Goal: Task Accomplishment & Management: Manage account settings

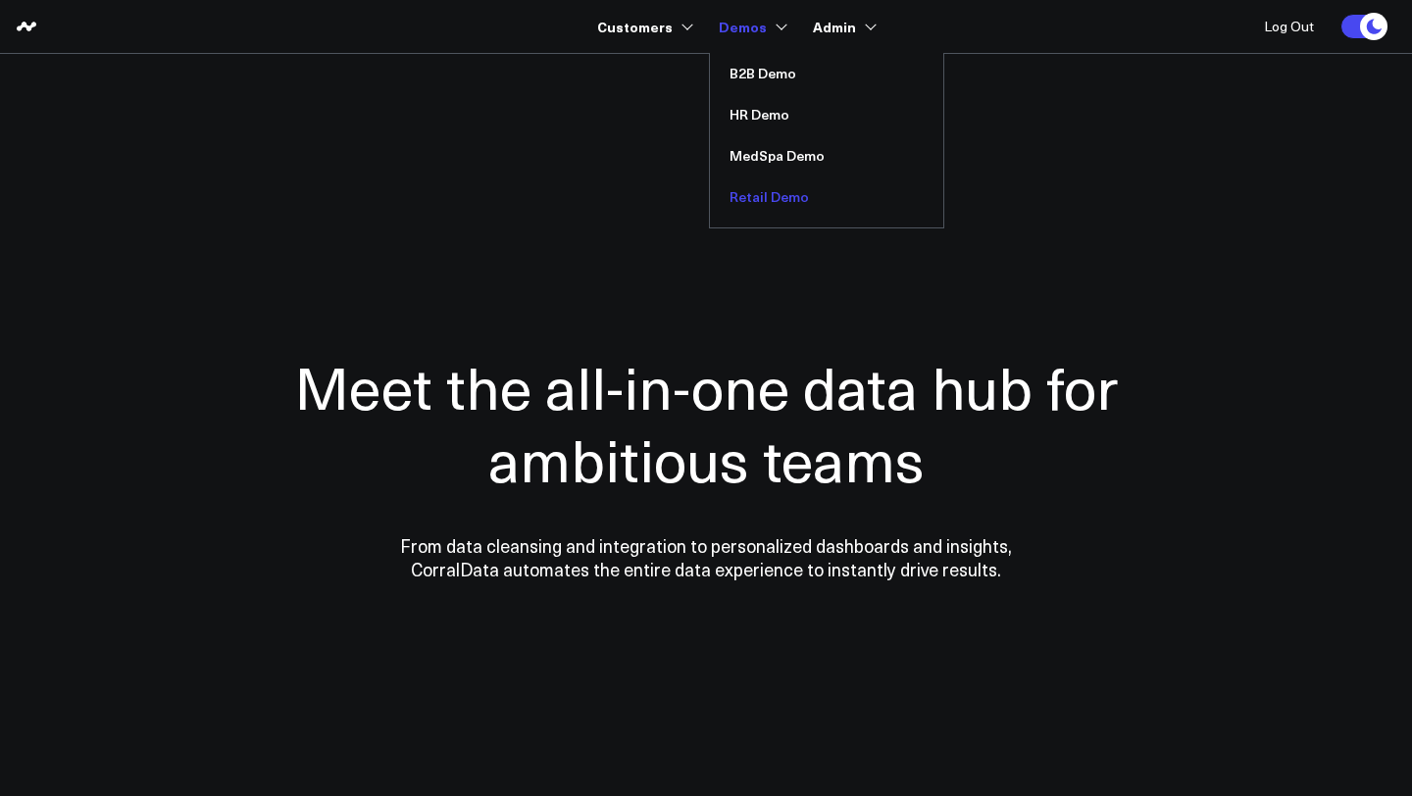
click at [779, 198] on link "Retail Demo" at bounding box center [826, 196] width 233 height 41
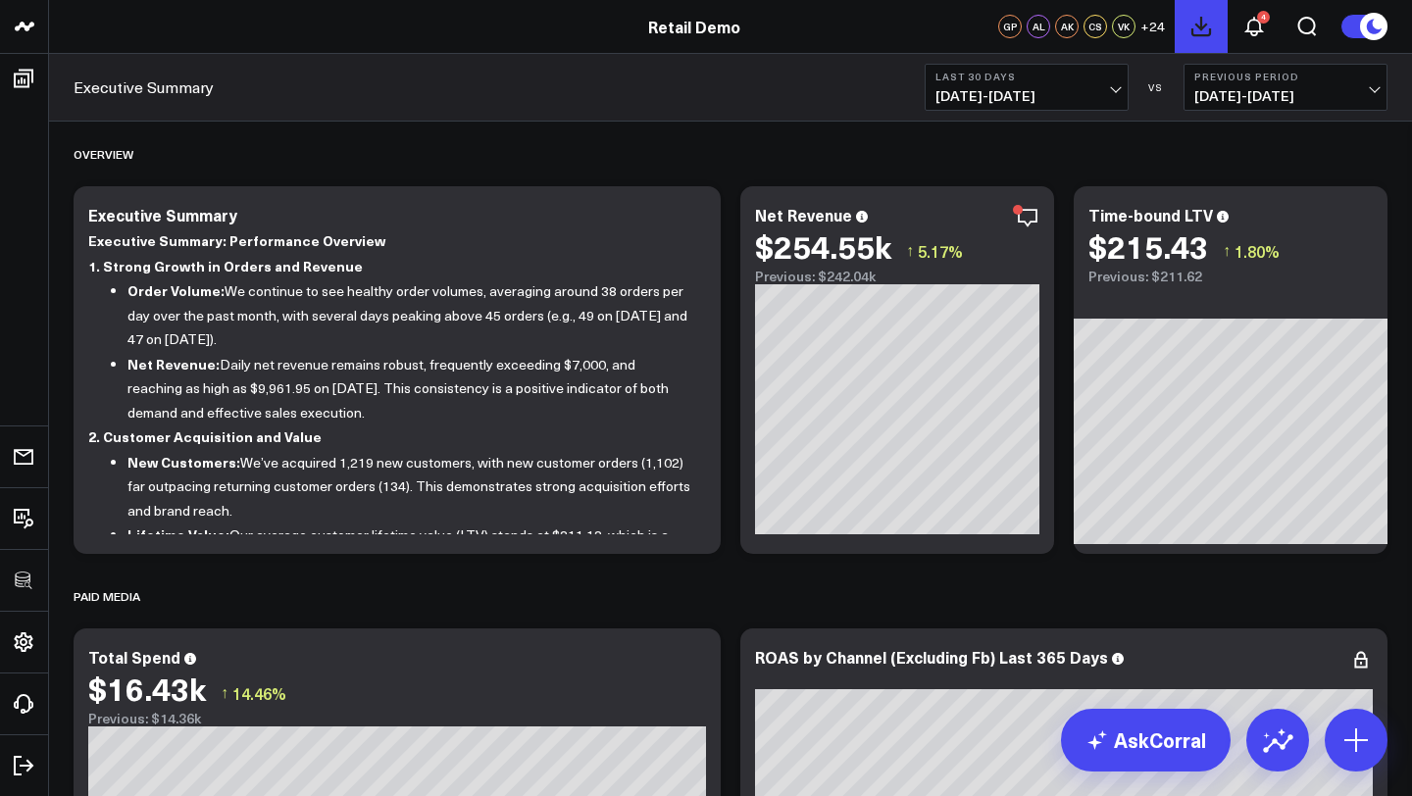
click at [1206, 31] on icon at bounding box center [1201, 27] width 24 height 24
click at [1253, 30] on icon at bounding box center [1254, 27] width 24 height 24
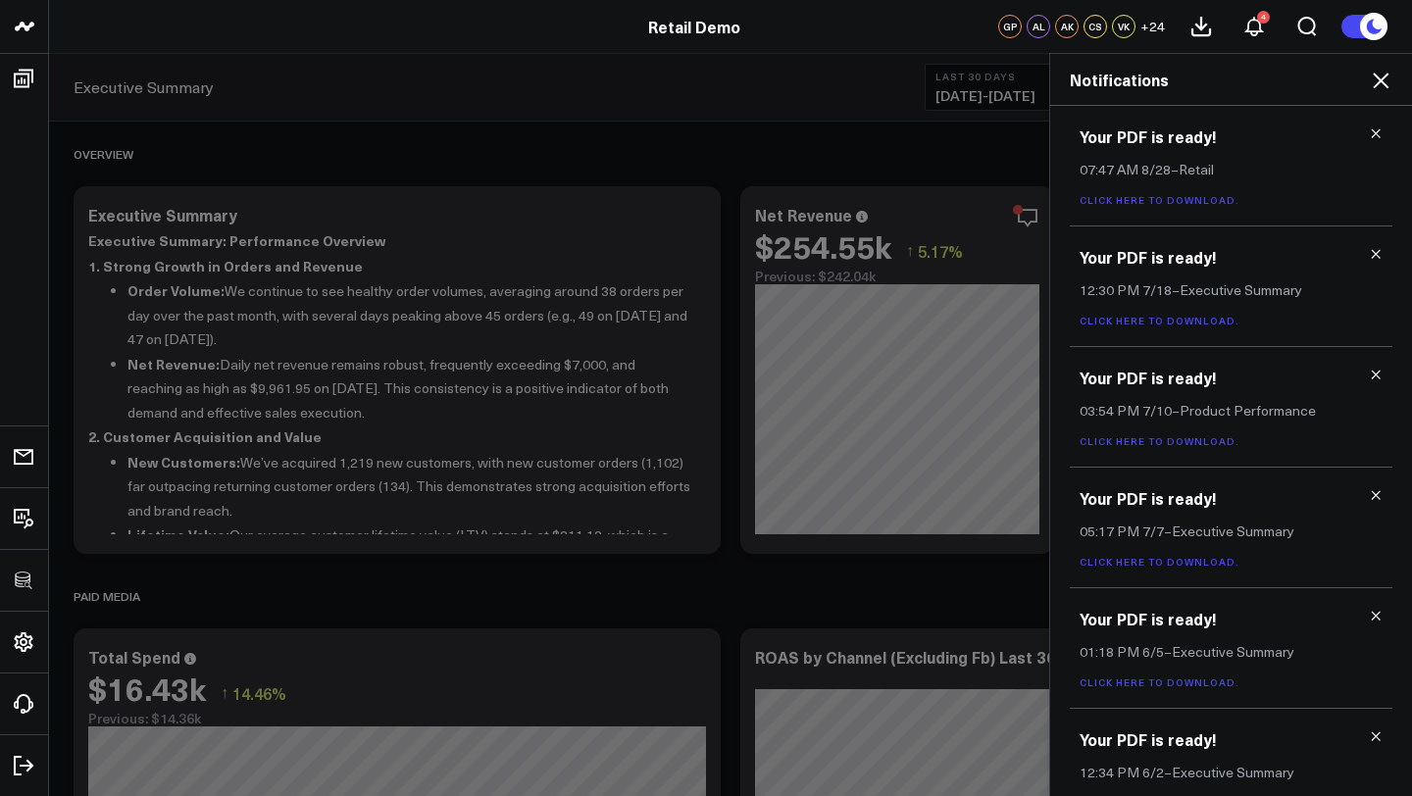
click at [1375, 78] on icon at bounding box center [1380, 81] width 24 height 24
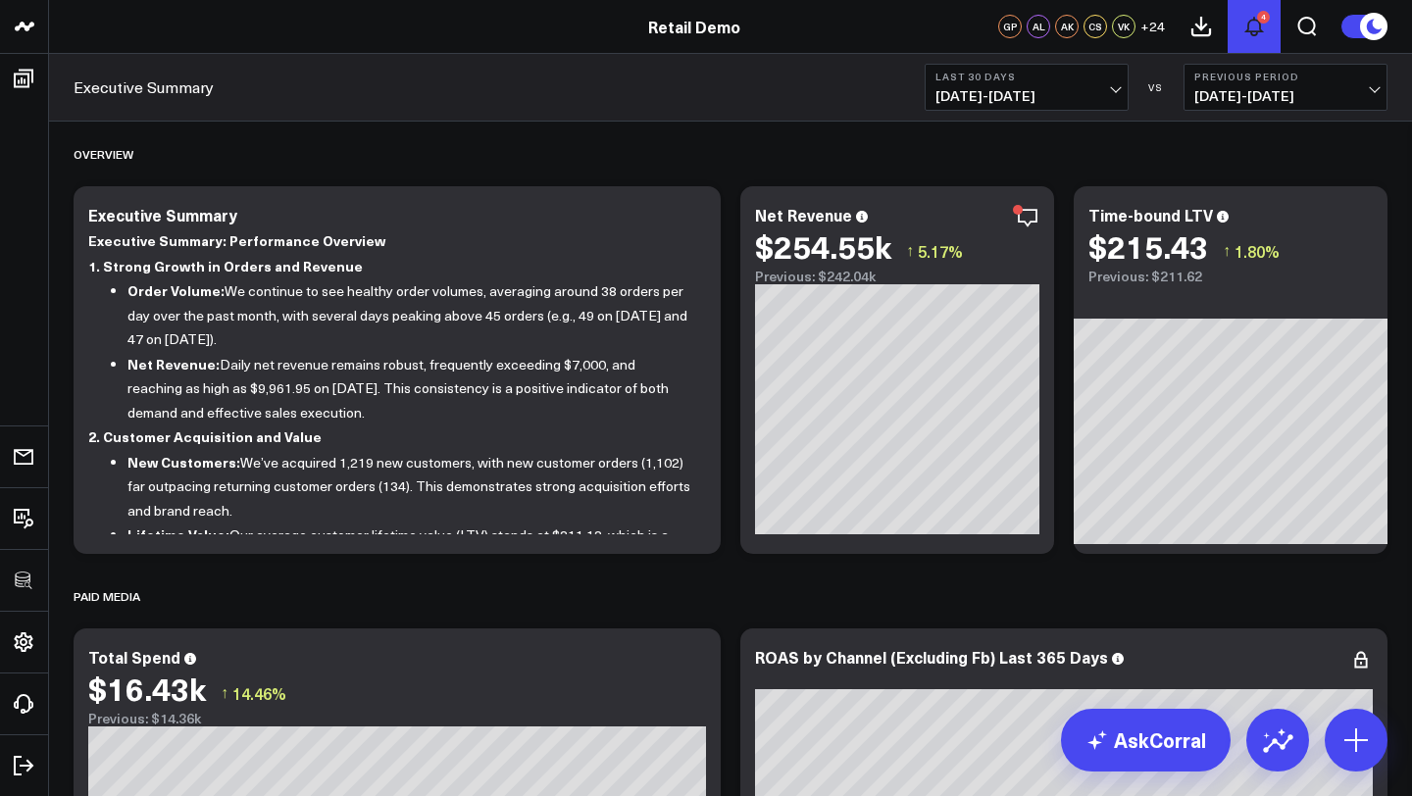
click at [1258, 26] on icon at bounding box center [1254, 27] width 24 height 24
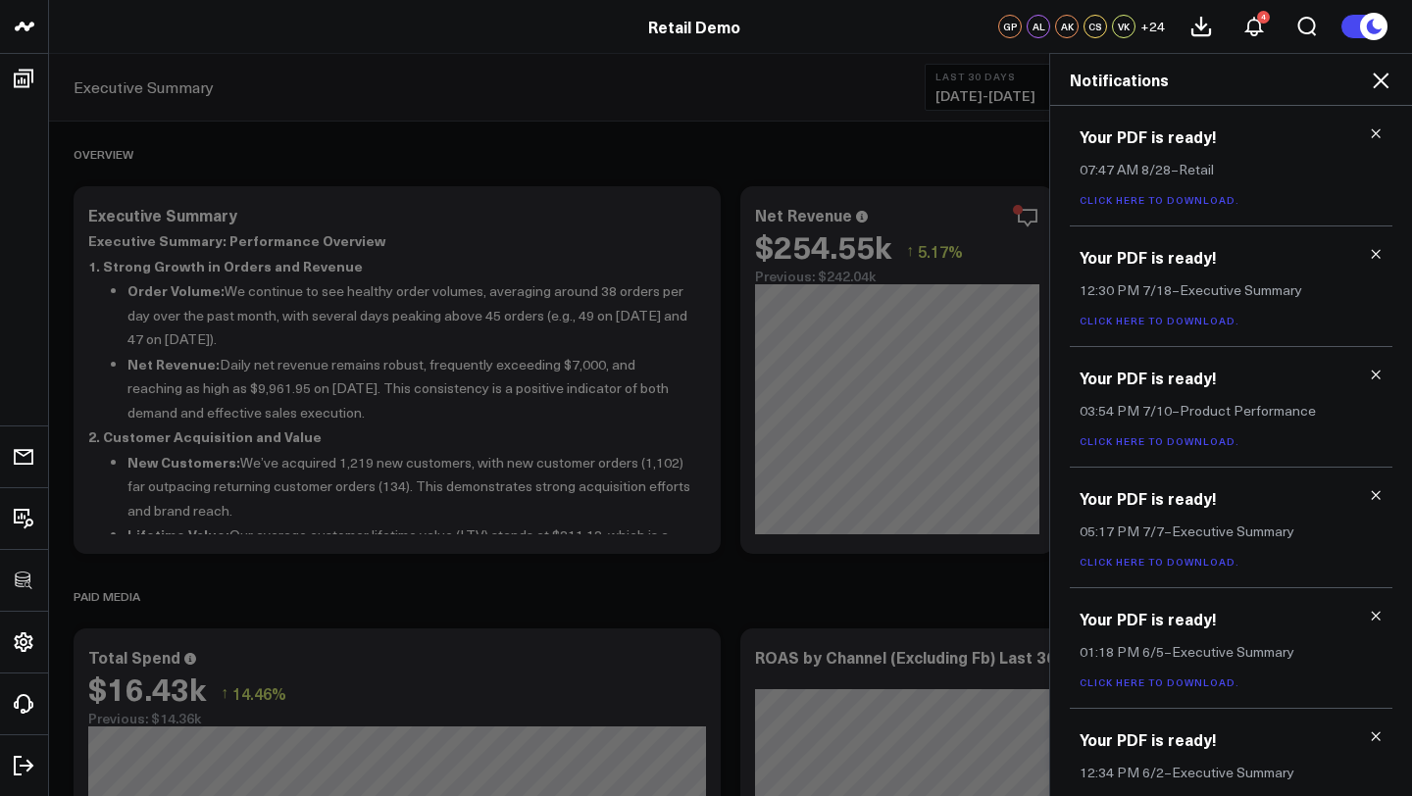
click at [1377, 85] on icon at bounding box center [1380, 81] width 24 height 24
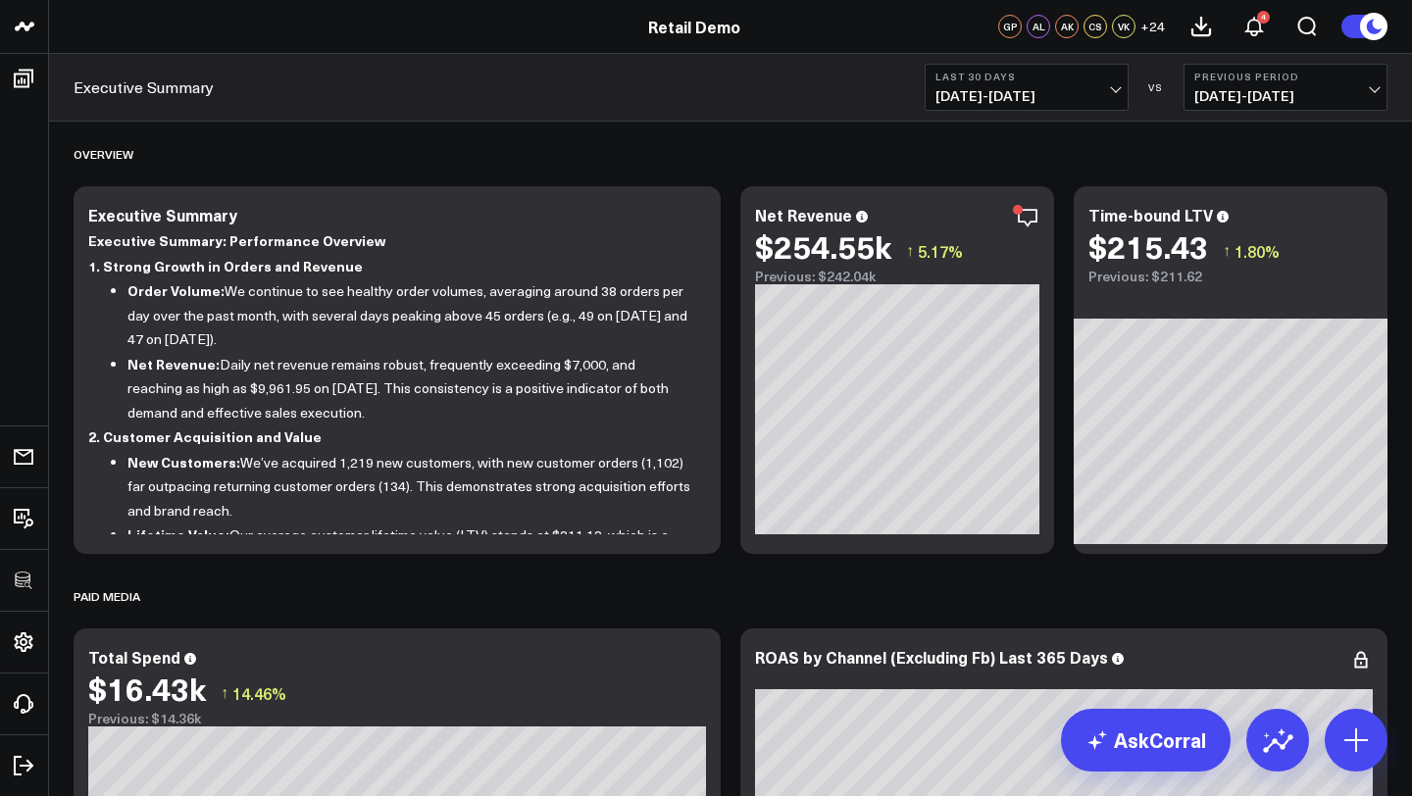
click at [1065, 91] on span "[DATE] - [DATE]" at bounding box center [1026, 96] width 182 height 16
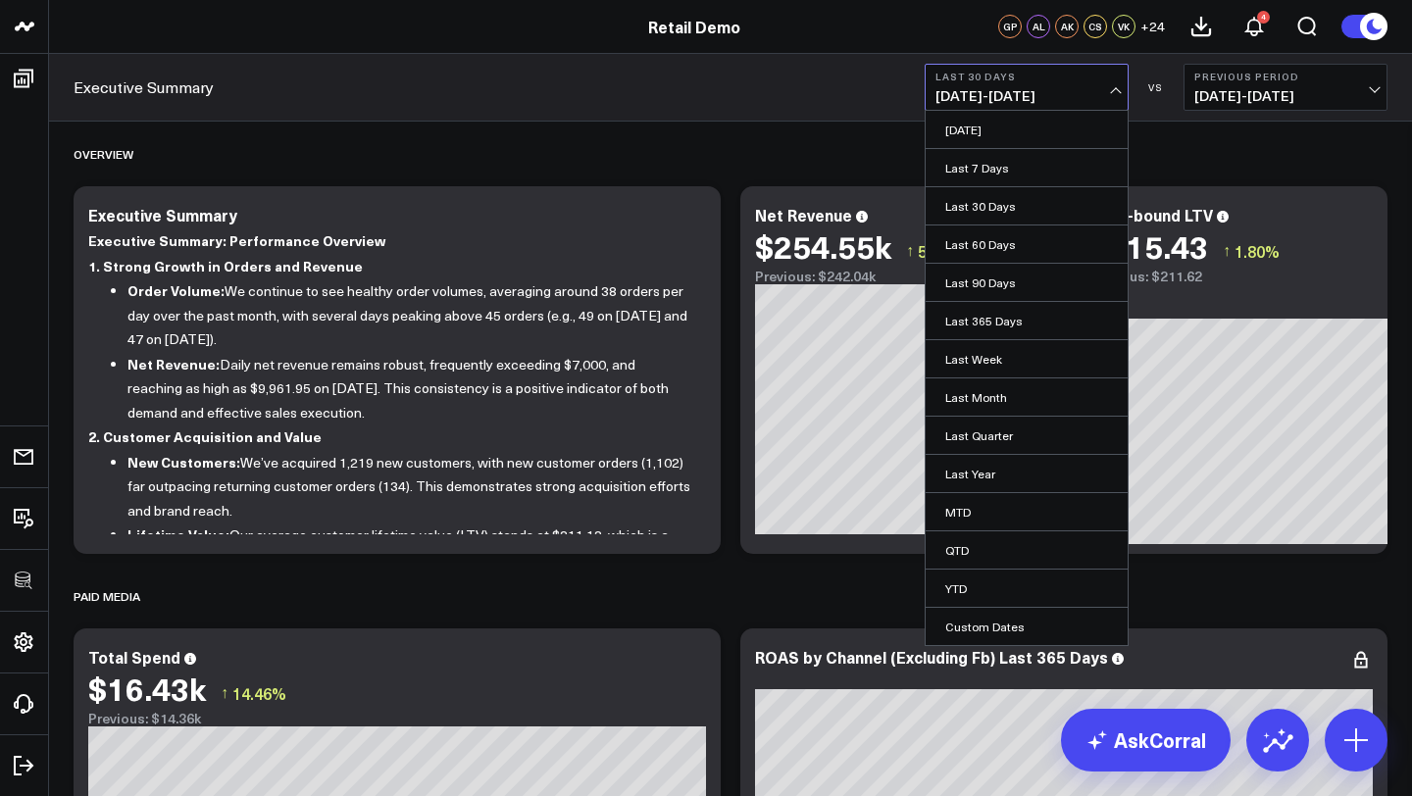
click at [1065, 91] on span "[DATE] - [DATE]" at bounding box center [1026, 96] width 182 height 16
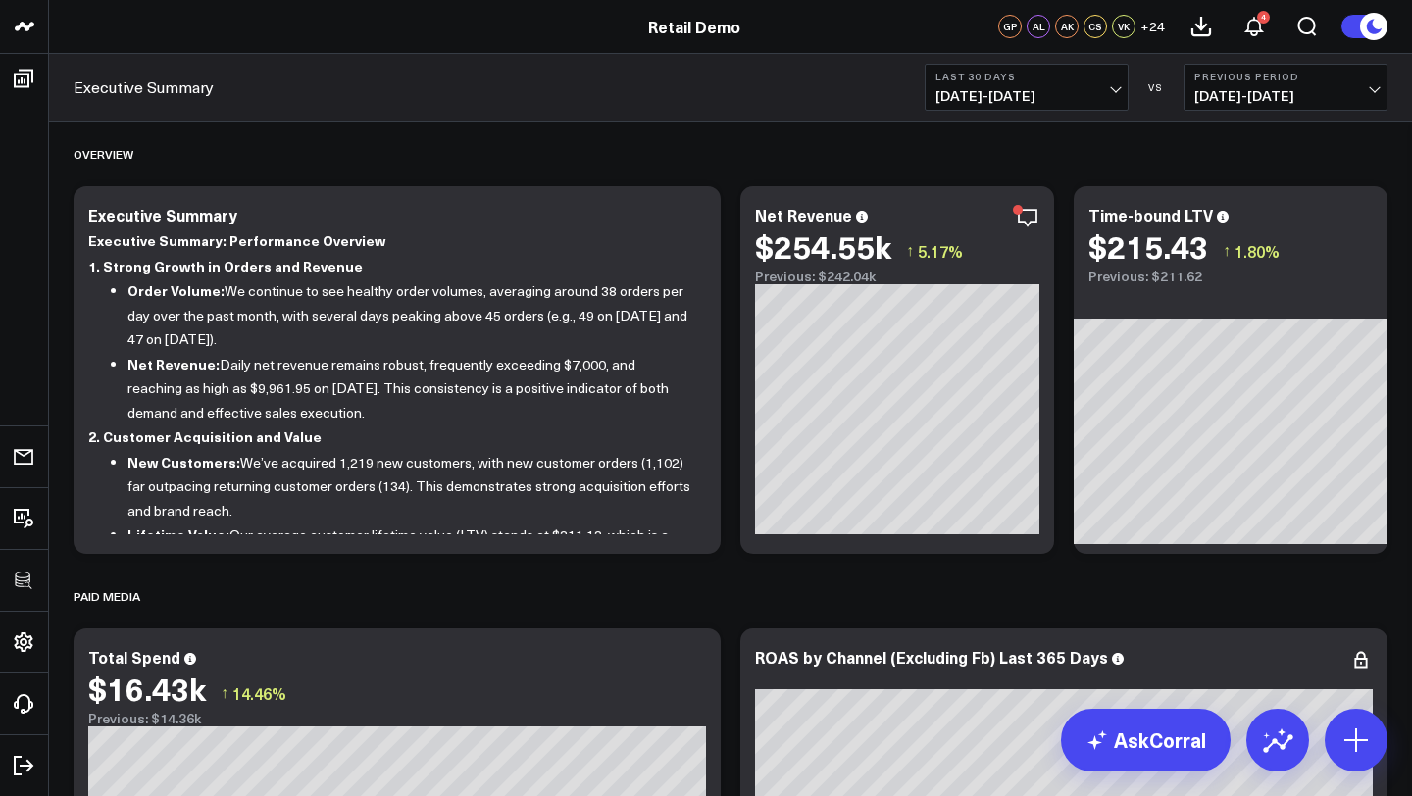
click at [1065, 91] on span "[DATE] - [DATE]" at bounding box center [1026, 96] width 182 height 16
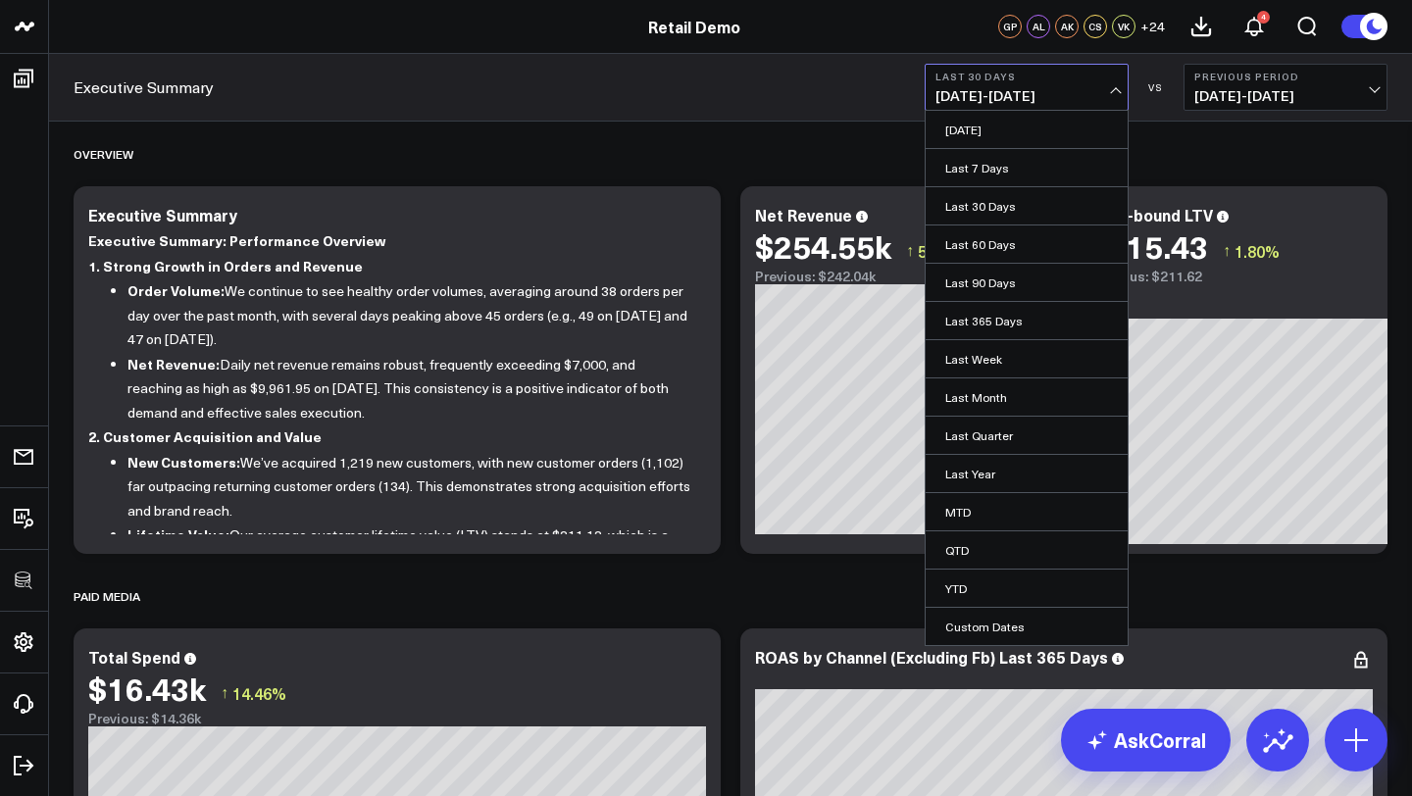
click at [1065, 91] on span "[DATE] - [DATE]" at bounding box center [1026, 96] width 182 height 16
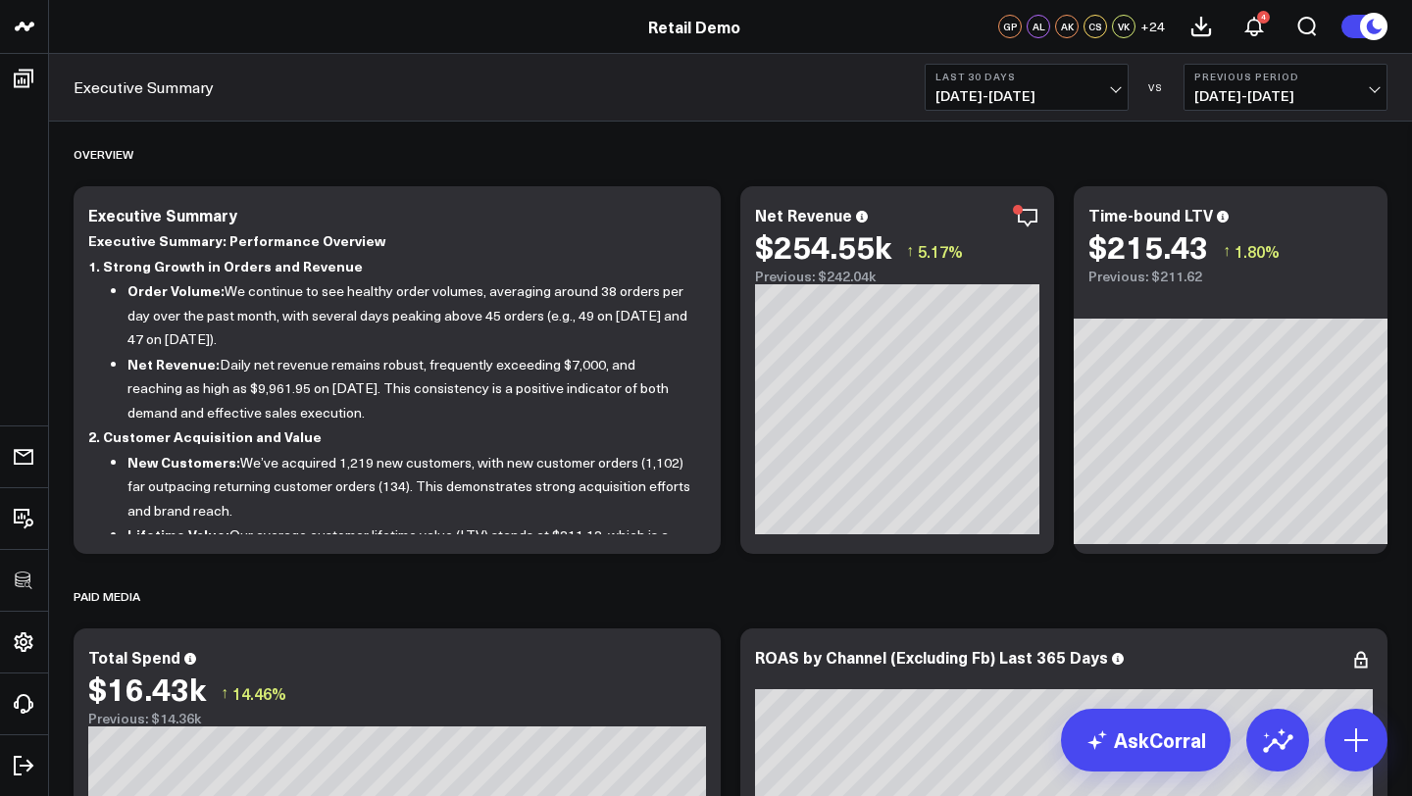
click at [1286, 96] on span "[DATE] - [DATE]" at bounding box center [1285, 96] width 182 height 16
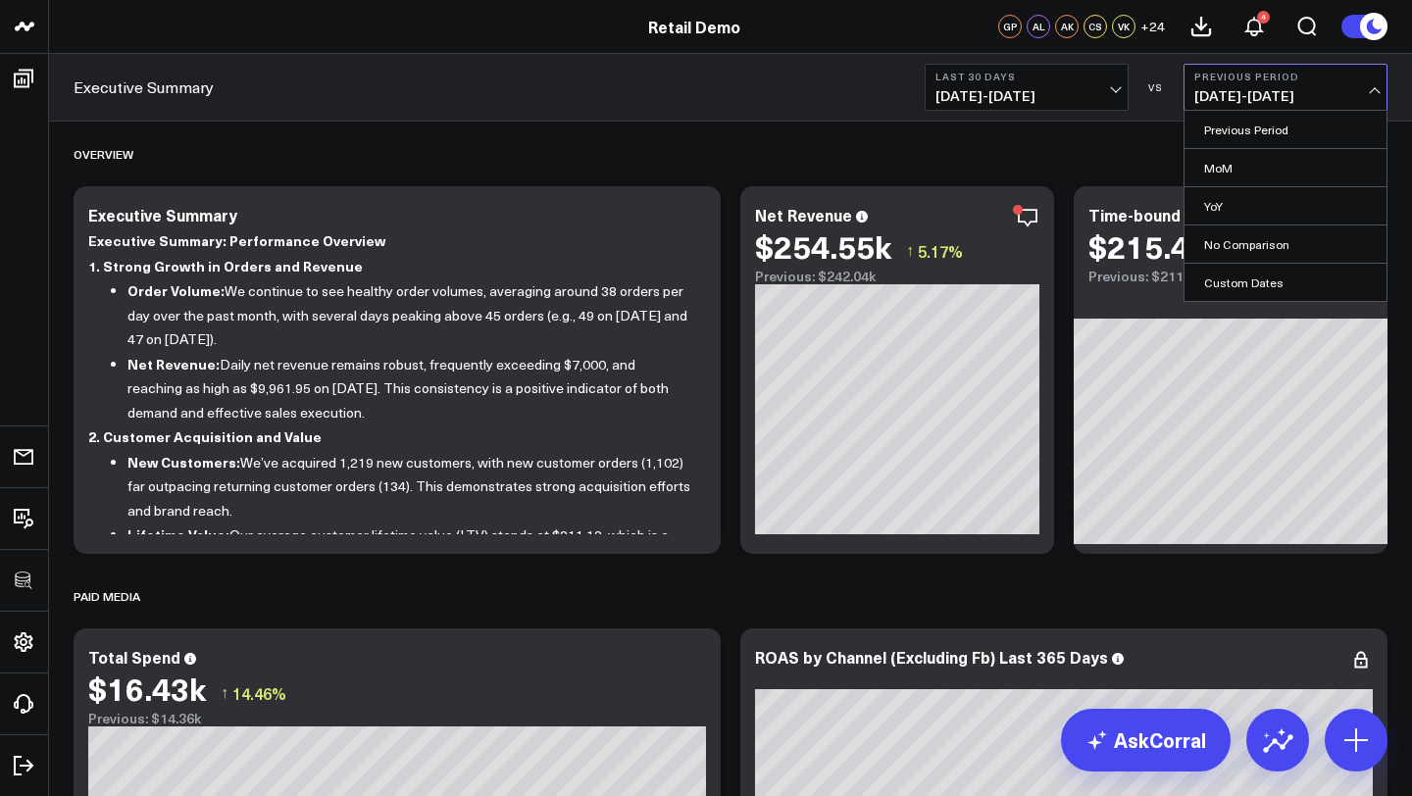
click at [1286, 96] on span "[DATE] - [DATE]" at bounding box center [1285, 96] width 182 height 16
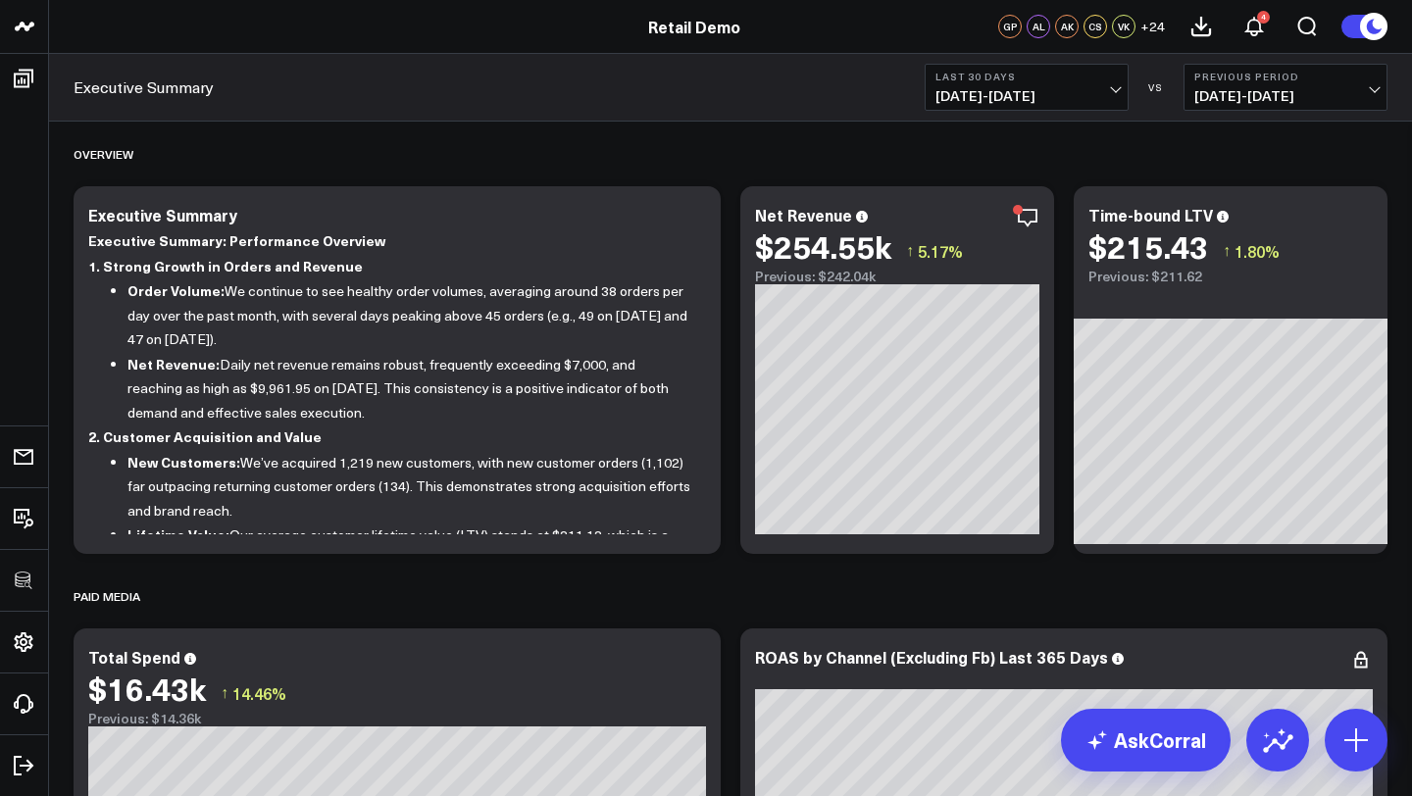
click at [1024, 72] on b "Last 30 Days" at bounding box center [1026, 77] width 182 height 12
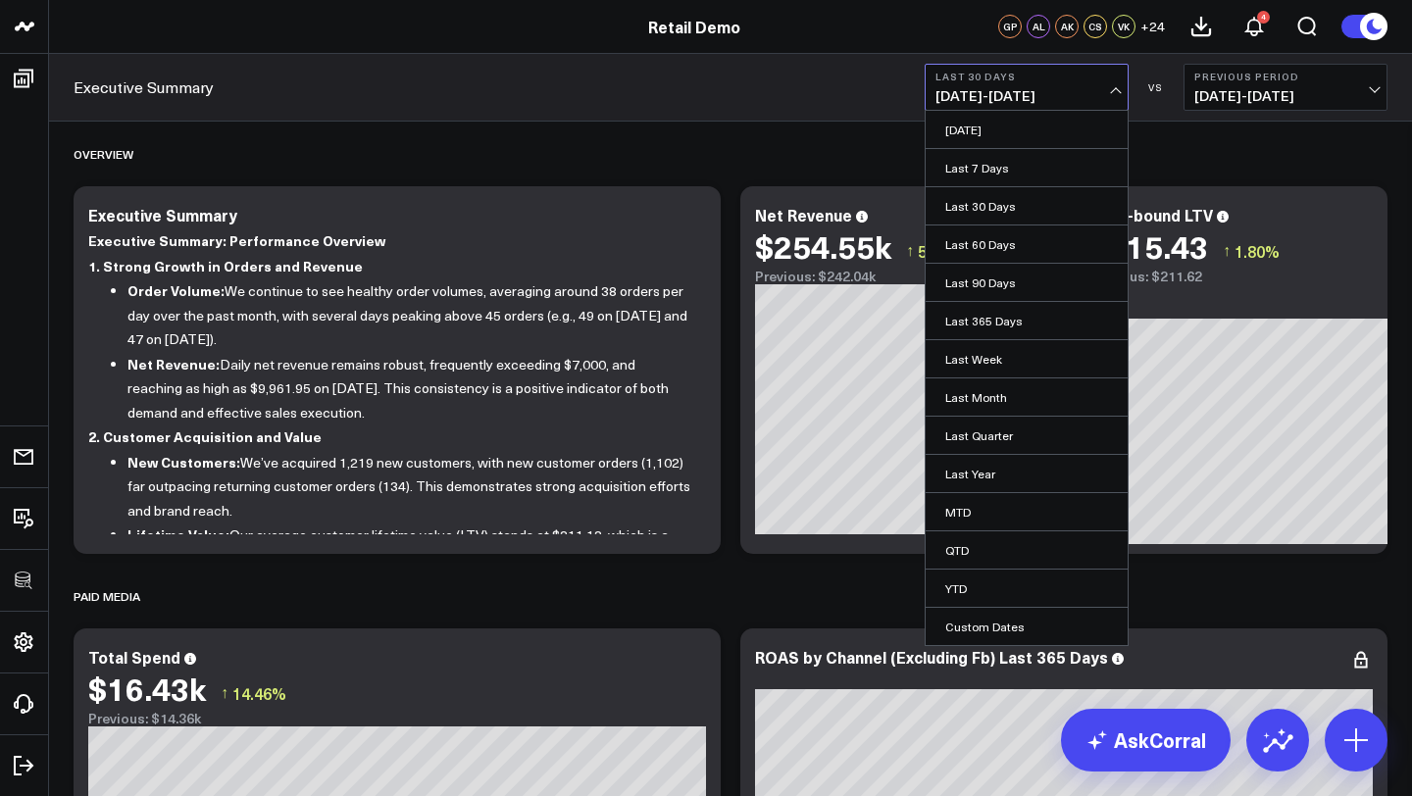
click at [1024, 72] on b "Last 30 Days" at bounding box center [1026, 77] width 182 height 12
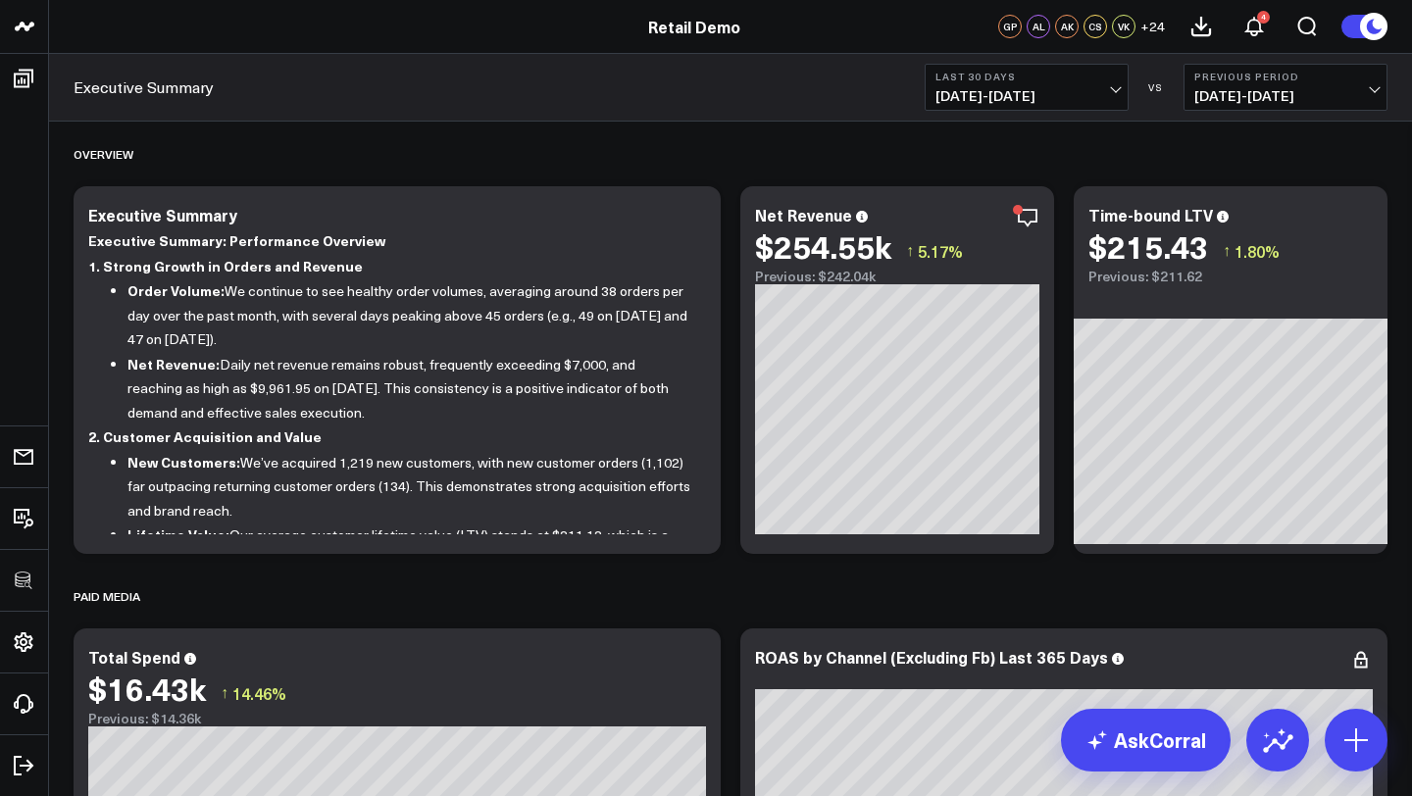
click at [1240, 79] on b "Previous Period" at bounding box center [1285, 77] width 182 height 12
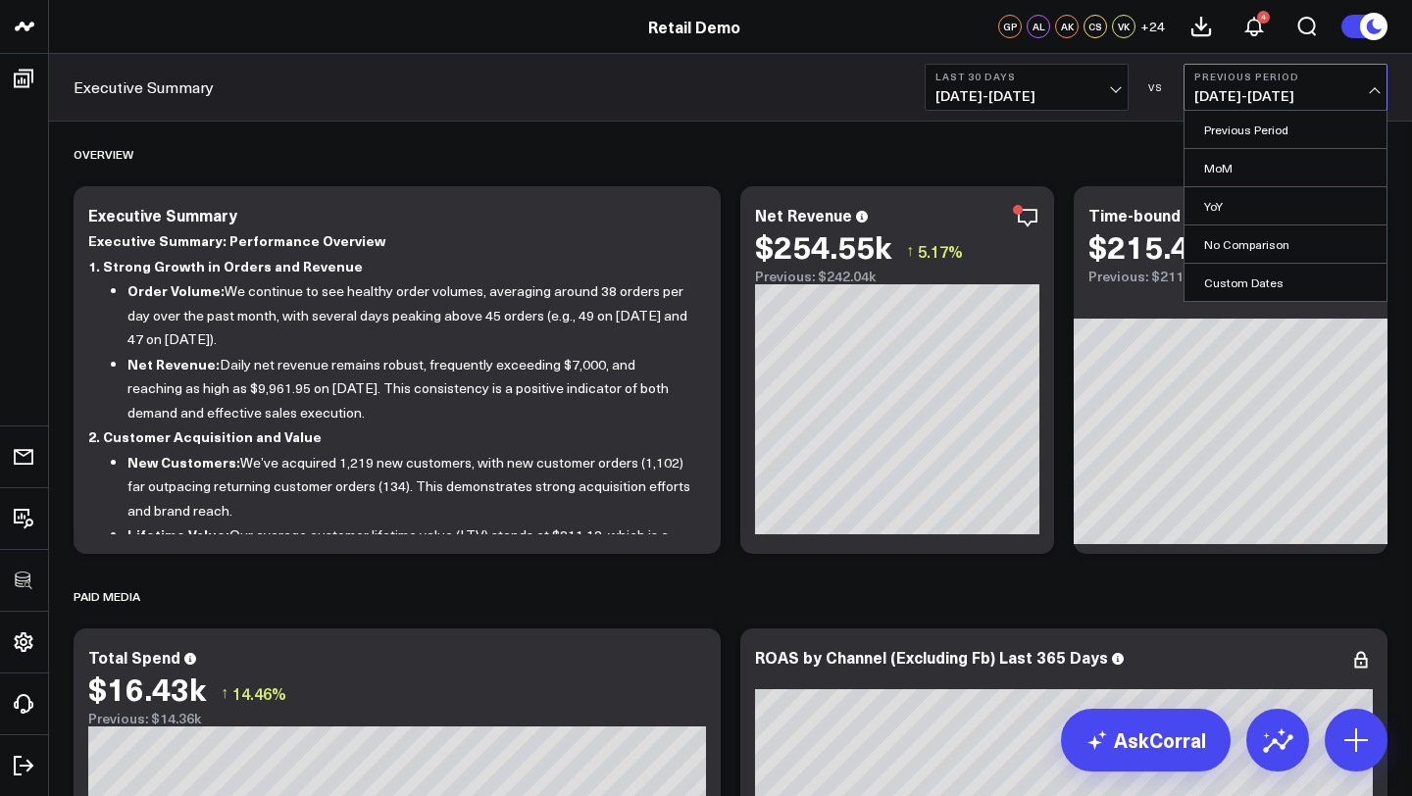
click at [1240, 79] on b "Previous Period" at bounding box center [1285, 77] width 182 height 12
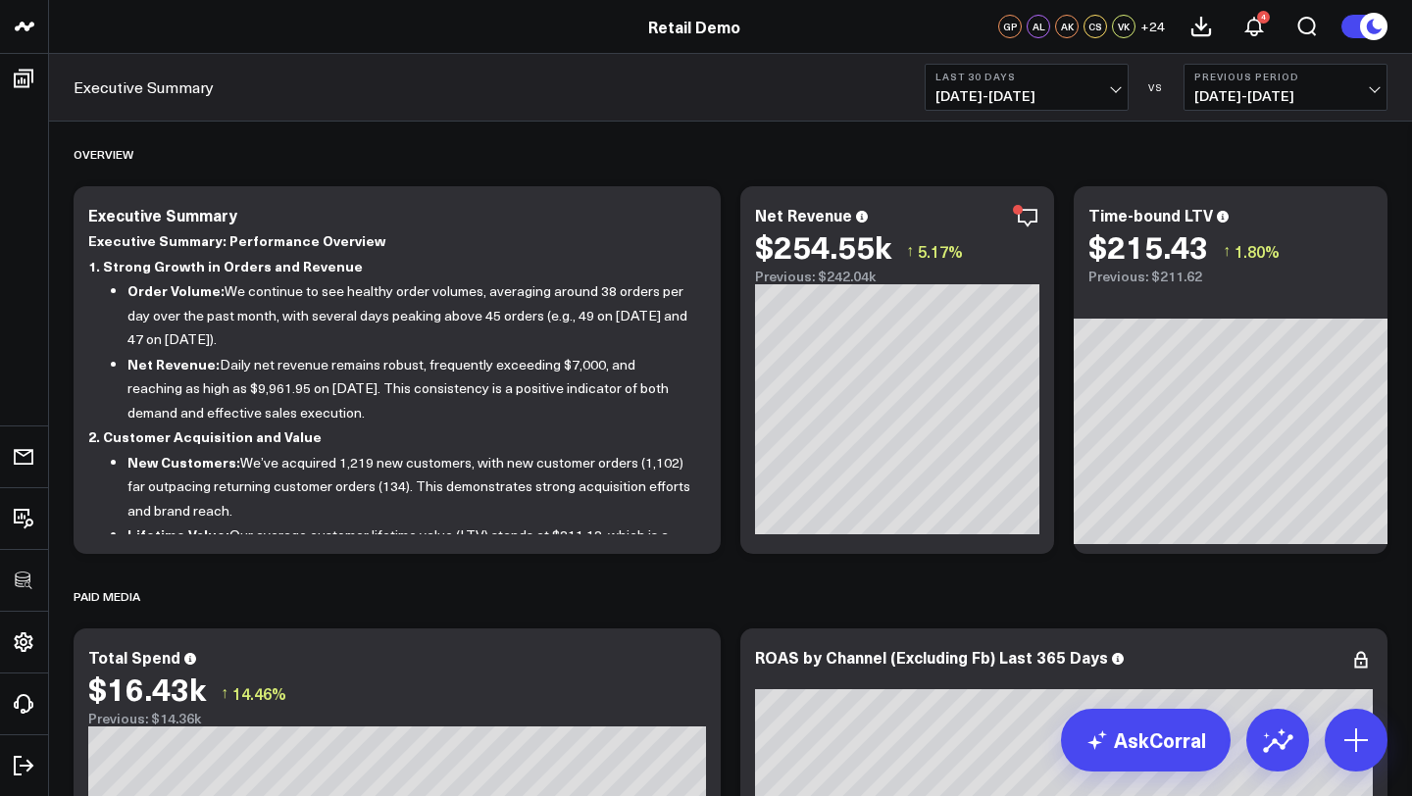
click at [1055, 77] on b "Last 30 Days" at bounding box center [1026, 77] width 182 height 12
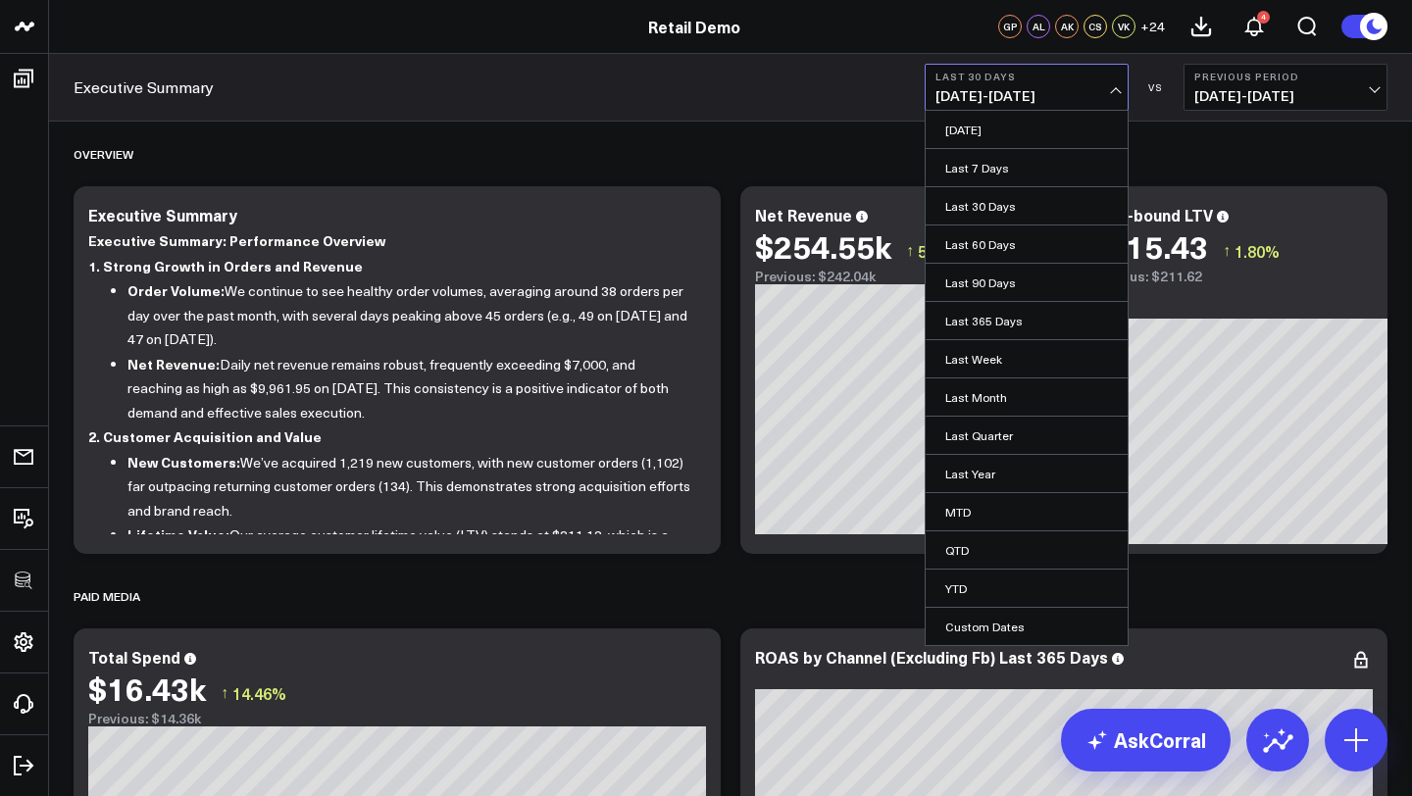
click at [1055, 77] on b "Last 30 Days" at bounding box center [1026, 77] width 182 height 12
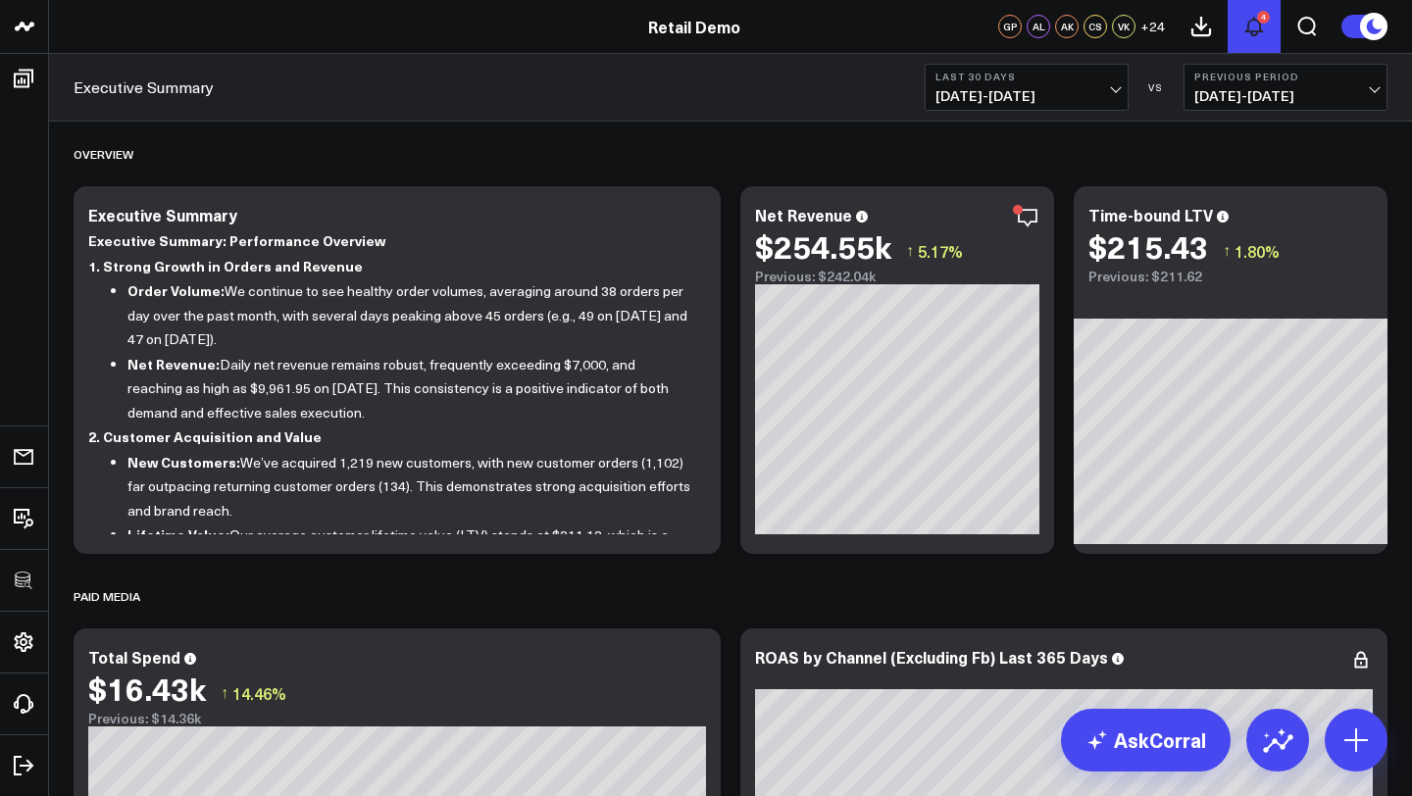
click at [1255, 25] on icon at bounding box center [1254, 27] width 24 height 24
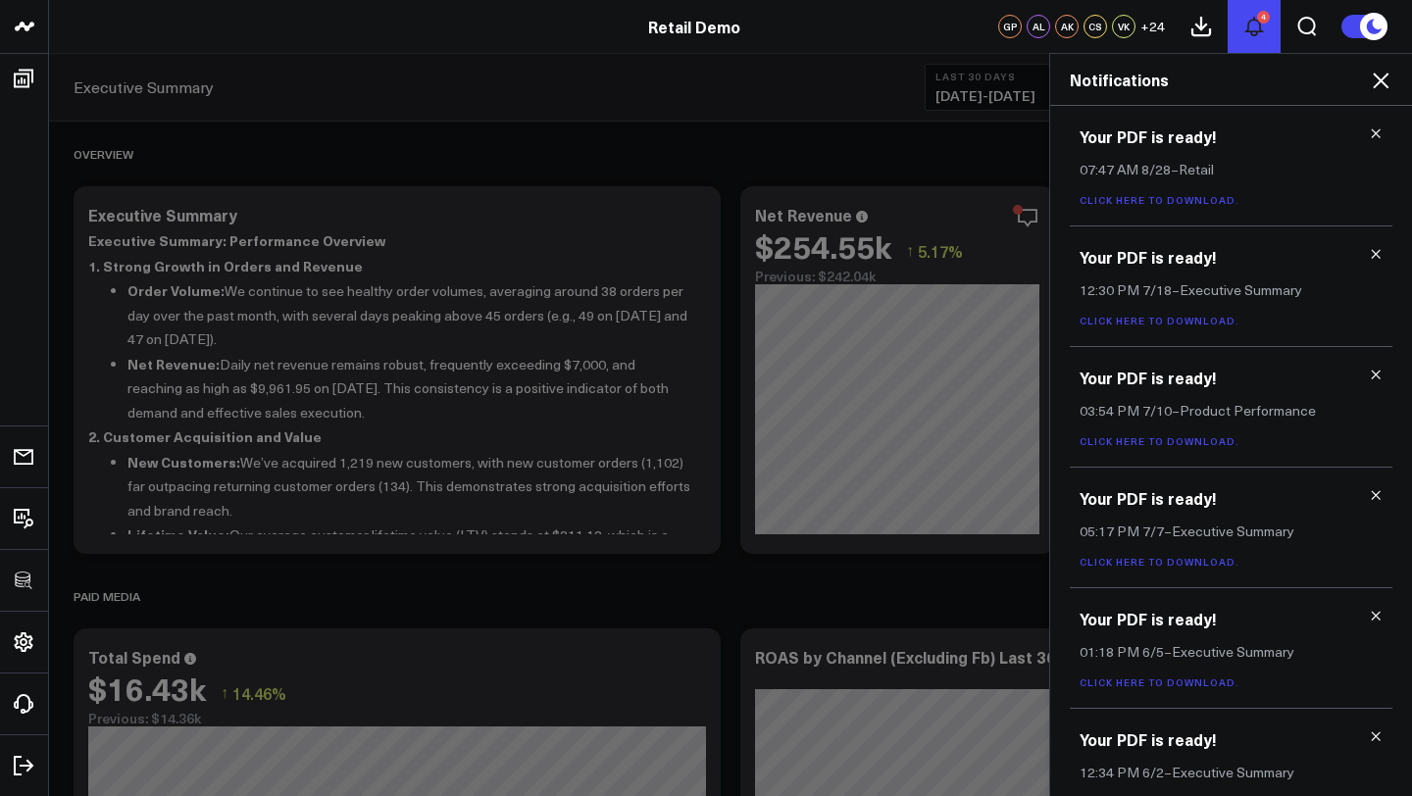
click at [1255, 25] on icon at bounding box center [1254, 27] width 24 height 24
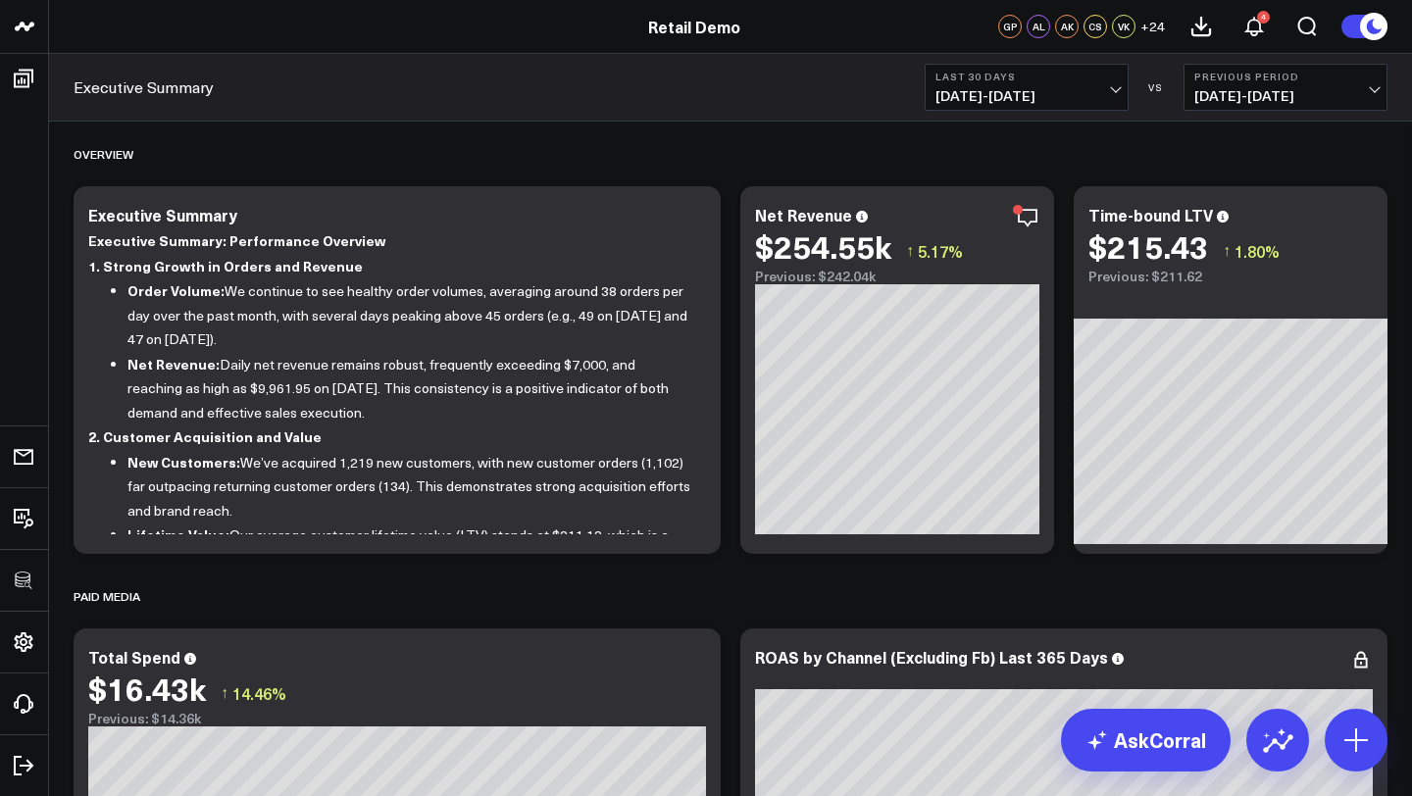
click at [1100, 91] on span "[DATE] - [DATE]" at bounding box center [1026, 96] width 182 height 16
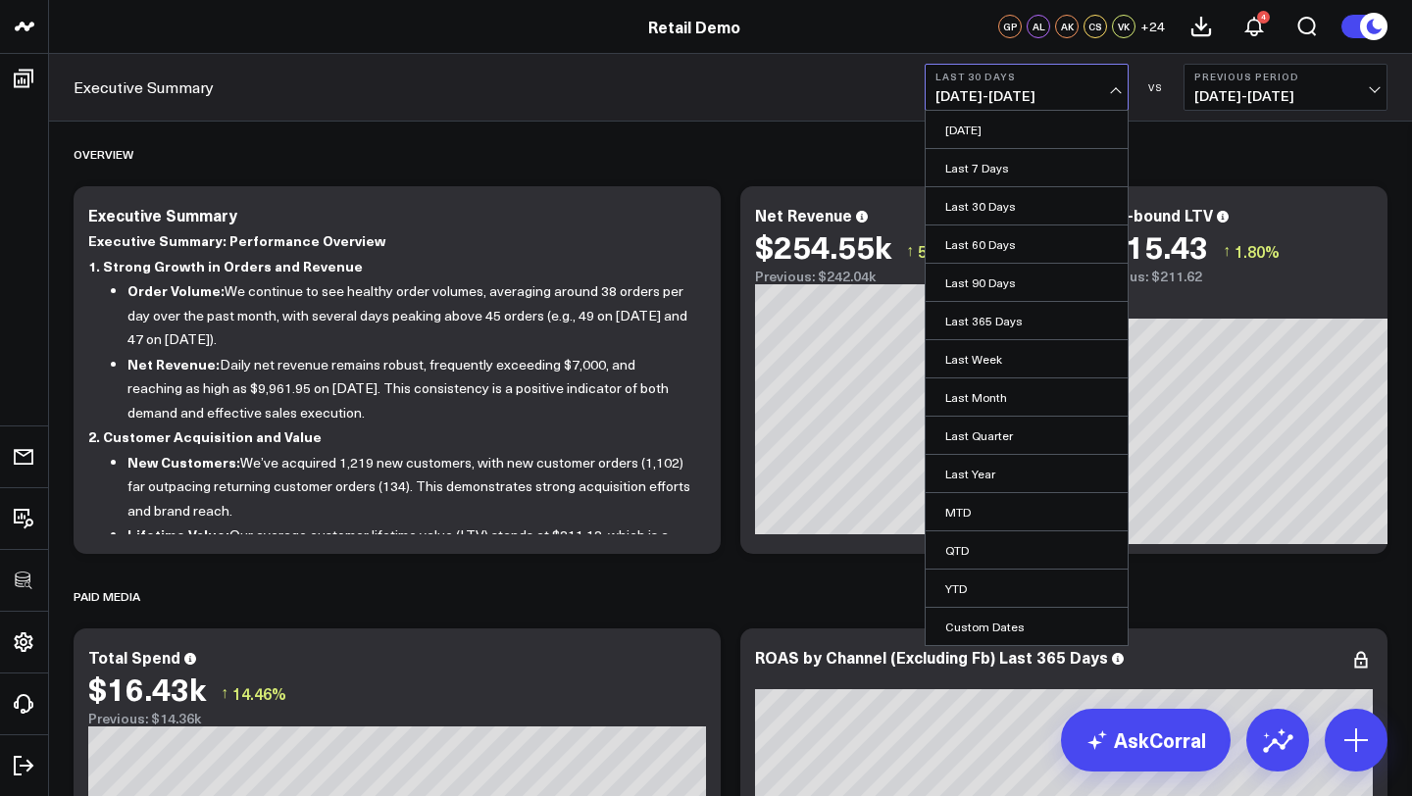
click at [1100, 92] on span "[DATE] - [DATE]" at bounding box center [1026, 96] width 182 height 16
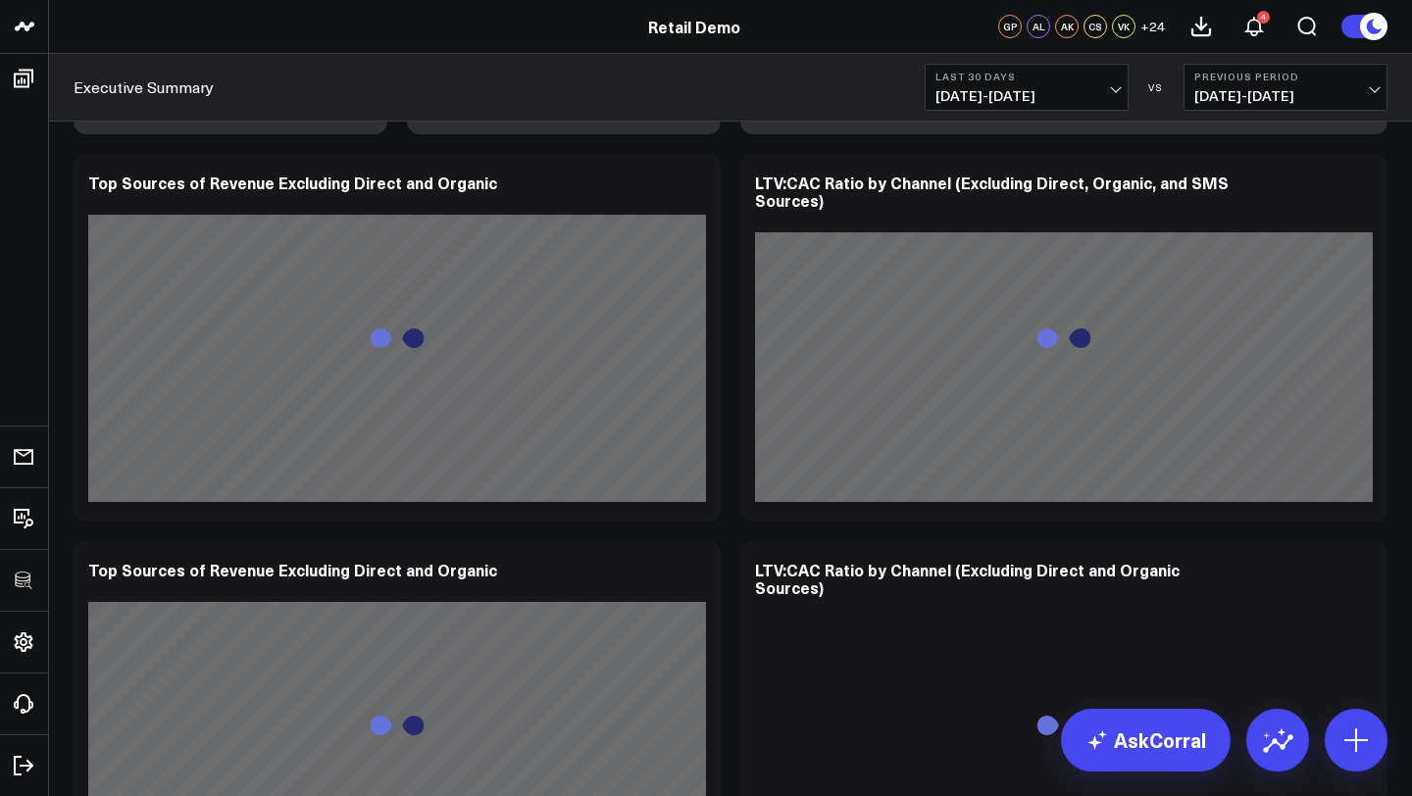
scroll to position [3013, 0]
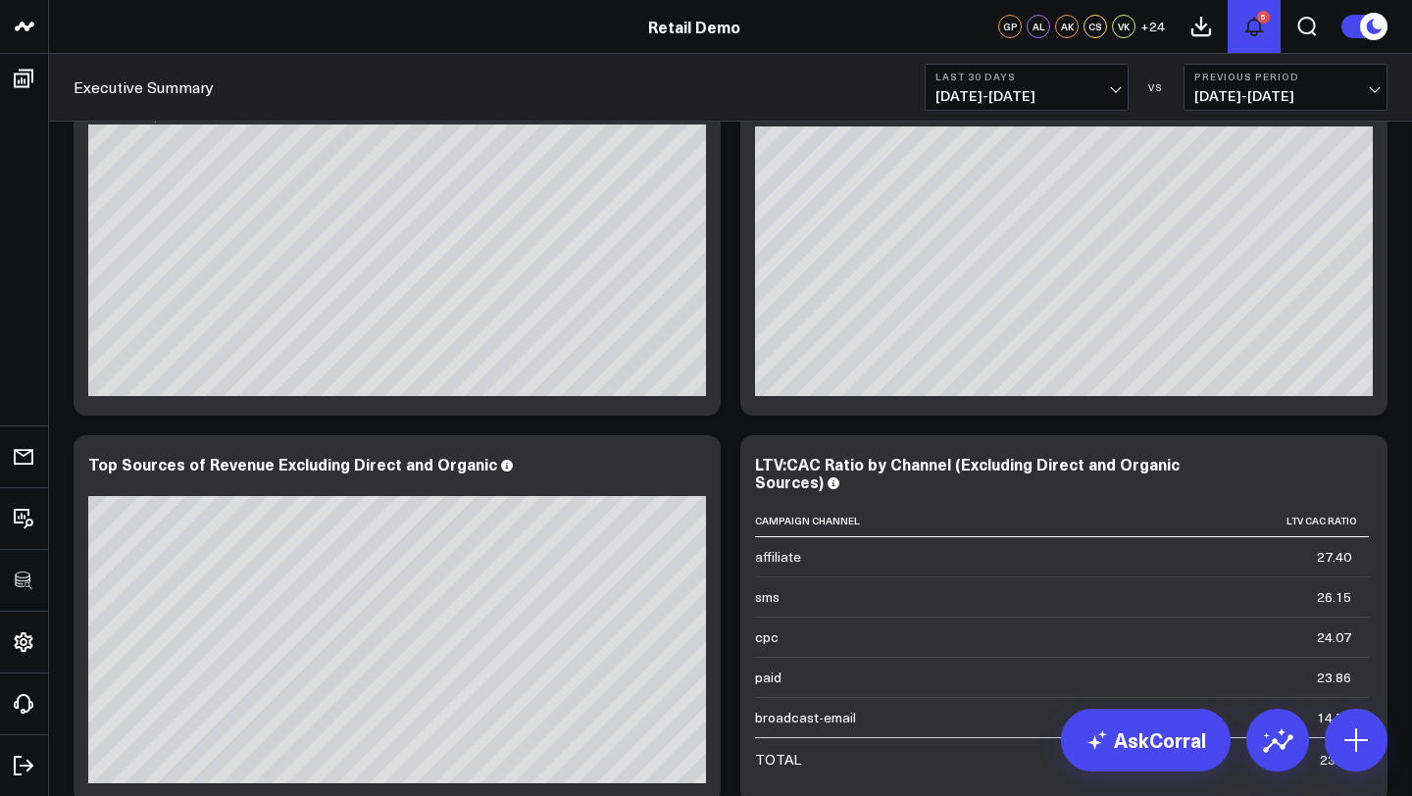
click at [1256, 25] on icon at bounding box center [1254, 27] width 24 height 24
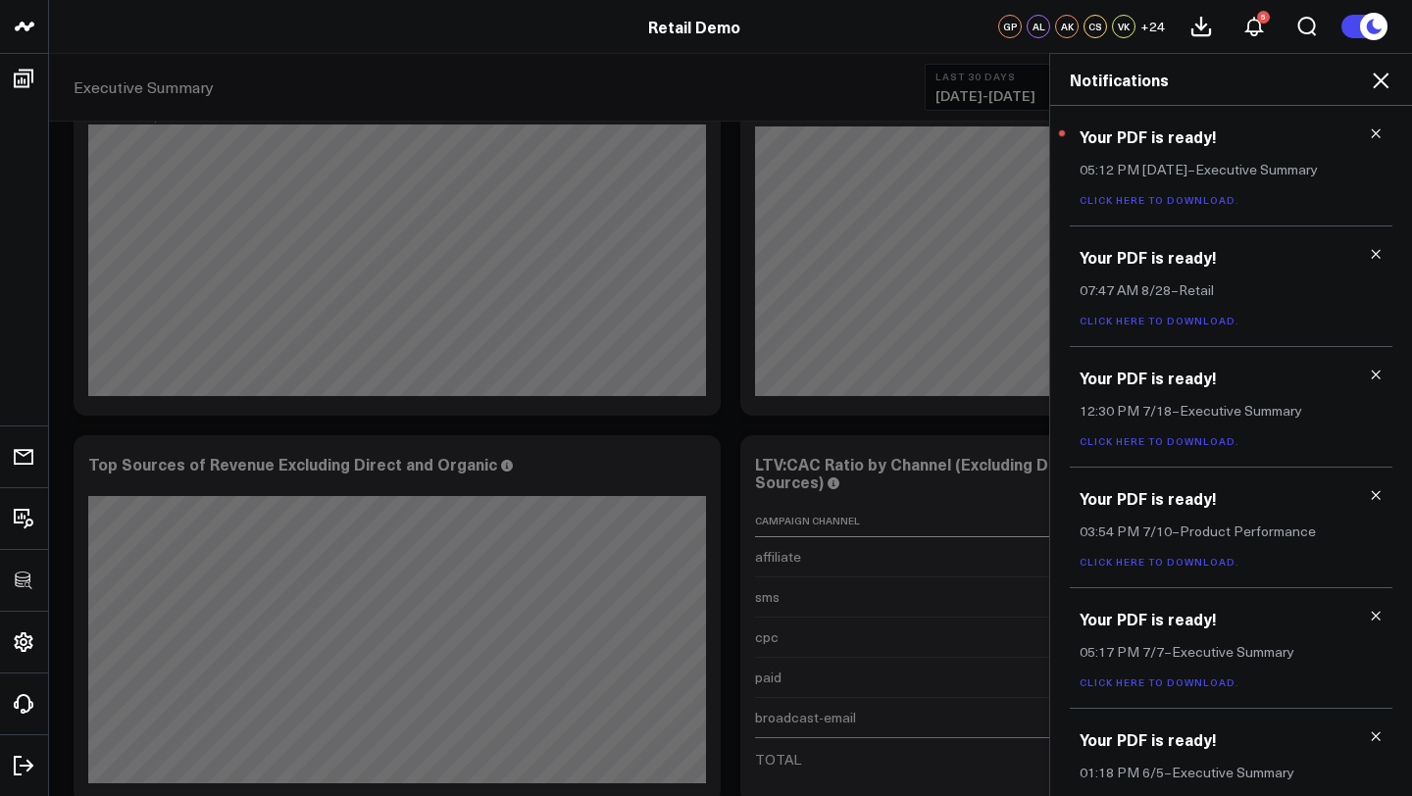
click at [1155, 202] on link "Click here to download." at bounding box center [1159, 200] width 160 height 14
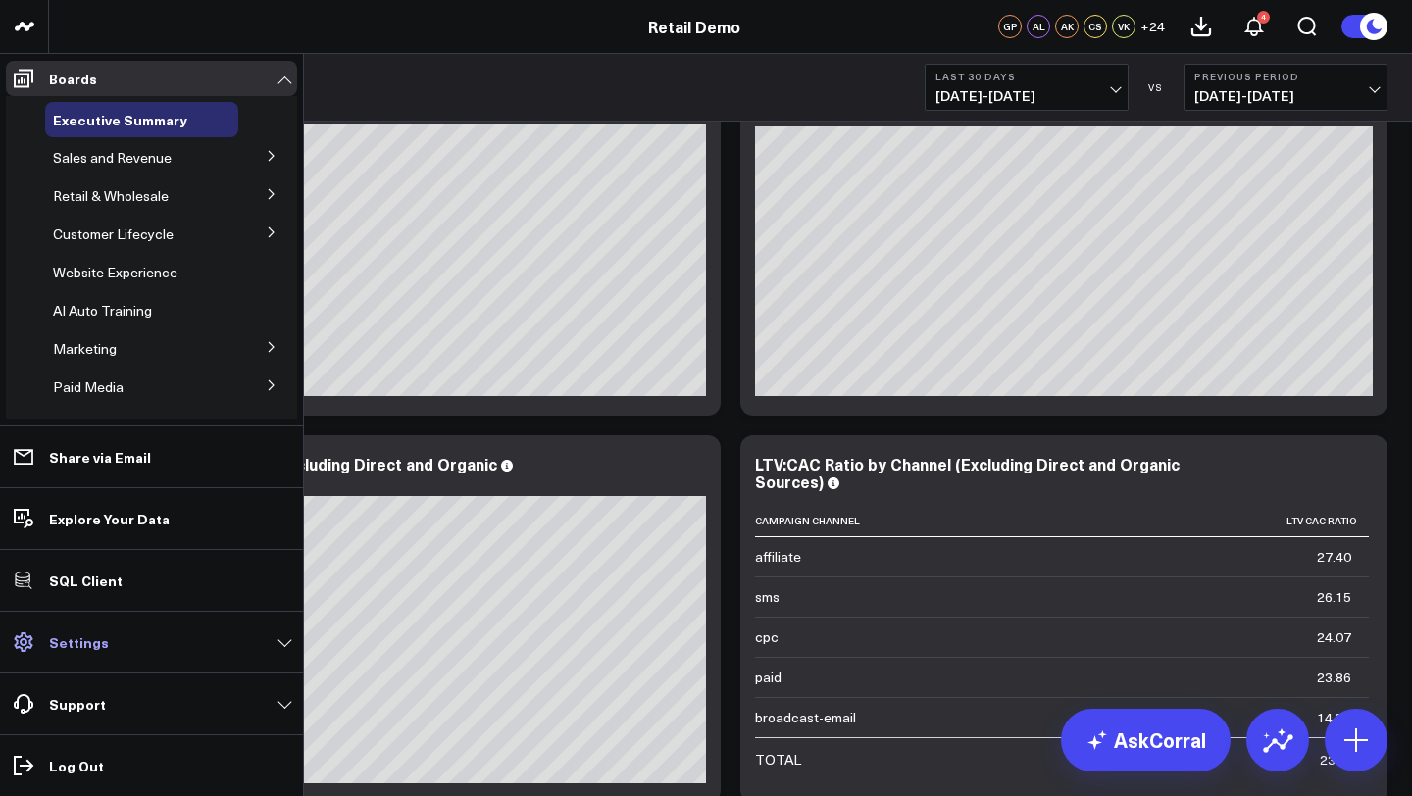
click at [95, 640] on p "Settings" at bounding box center [79, 642] width 60 height 16
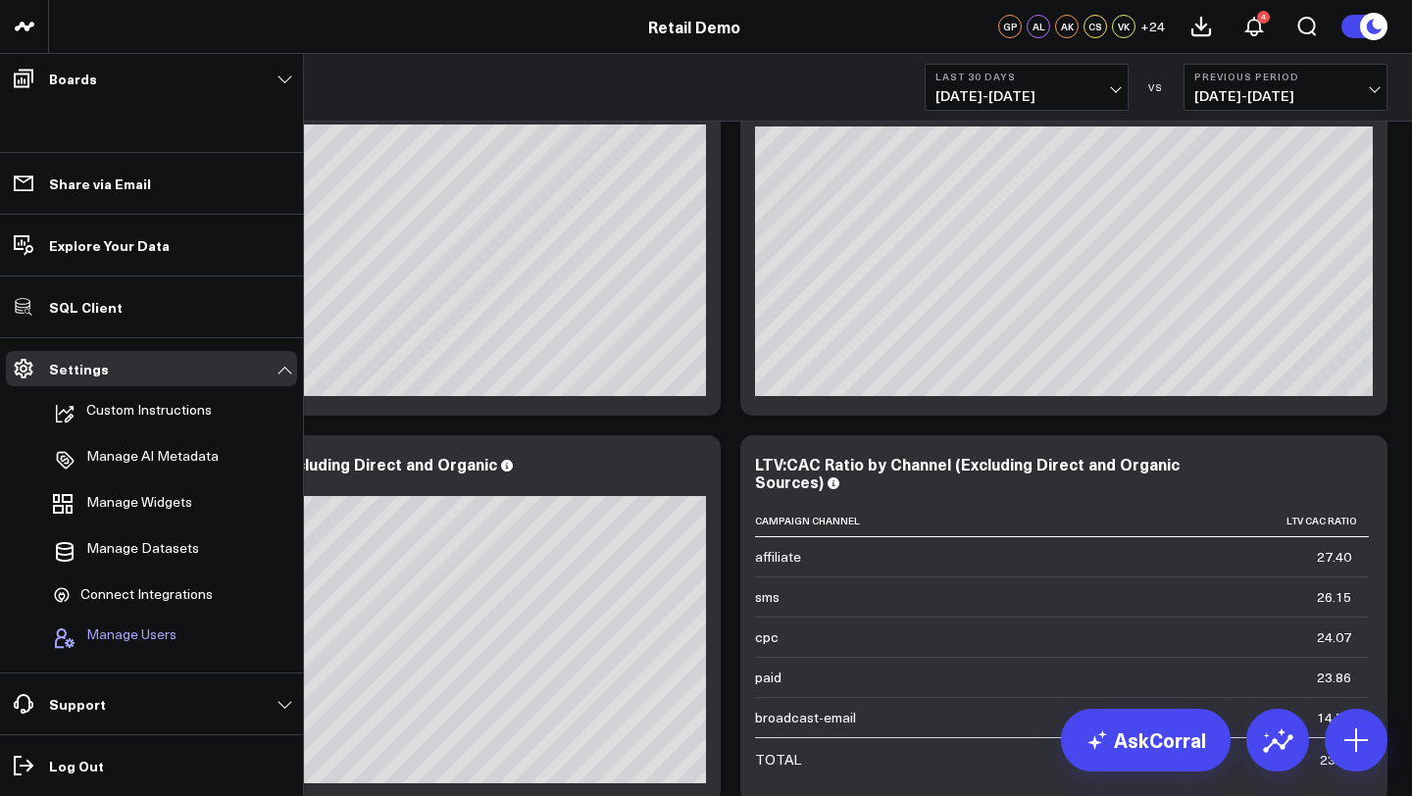
click at [131, 636] on span "Manage Users" at bounding box center [131, 638] width 90 height 24
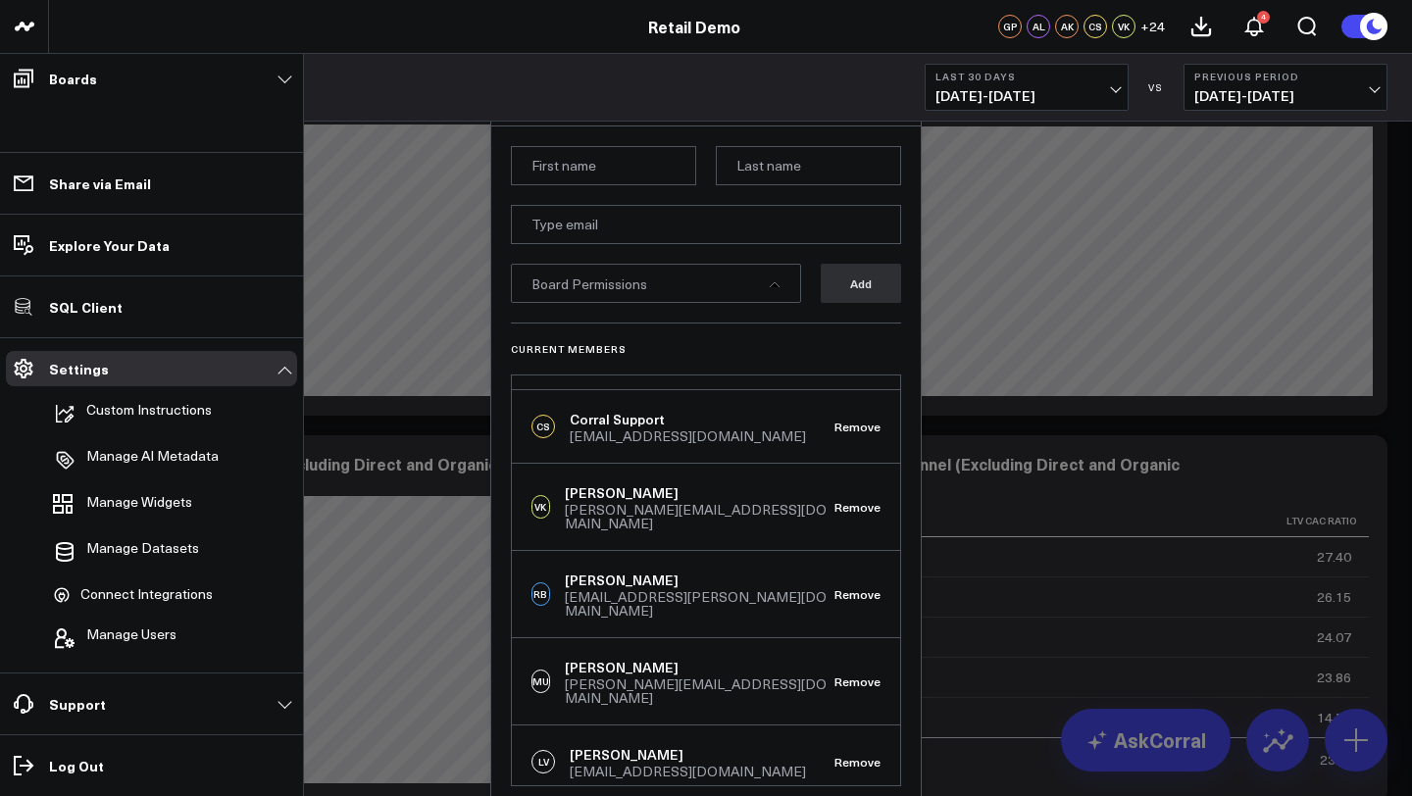
scroll to position [70, 0]
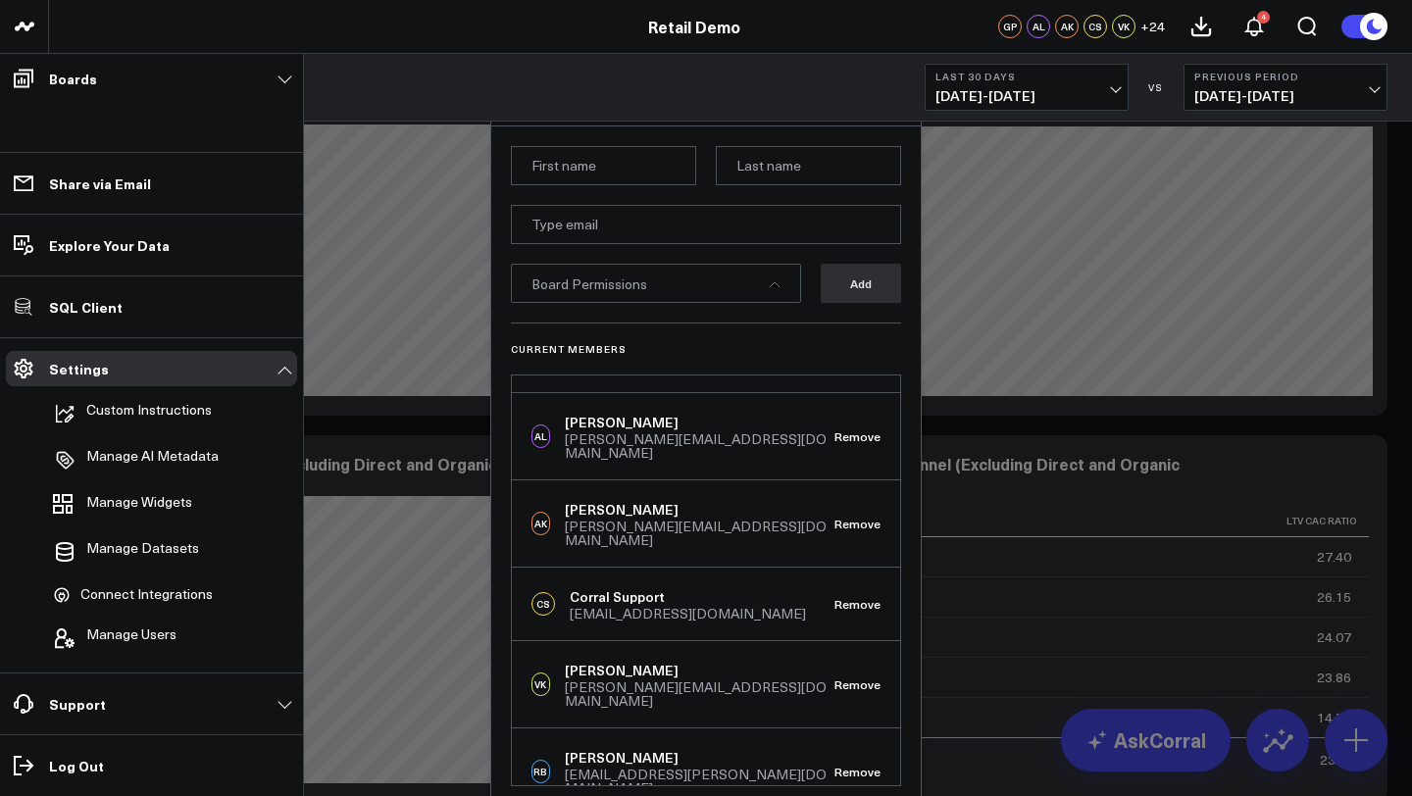
click at [724, 284] on div "Board Permissions" at bounding box center [656, 283] width 290 height 39
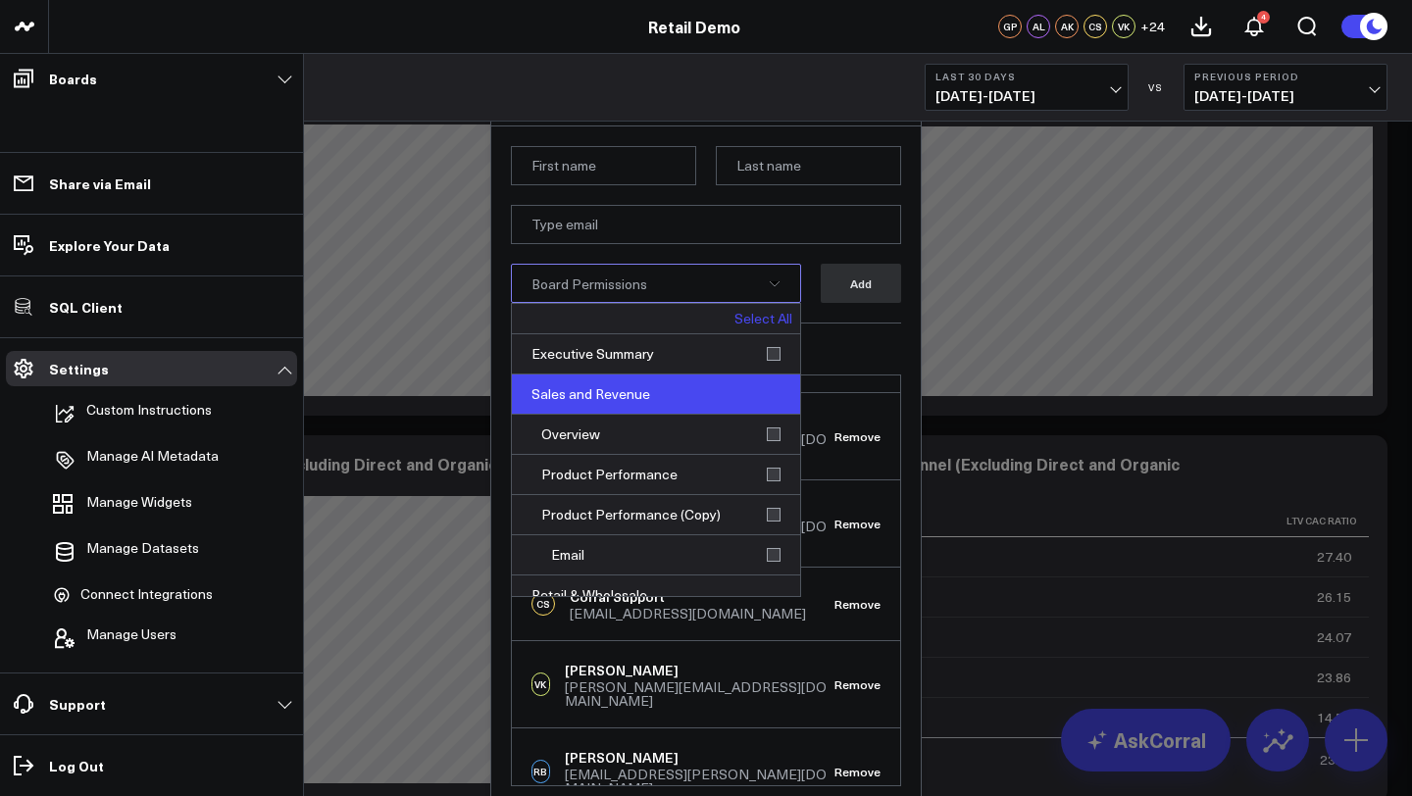
click at [725, 394] on div "Sales and Revenue" at bounding box center [656, 394] width 288 height 40
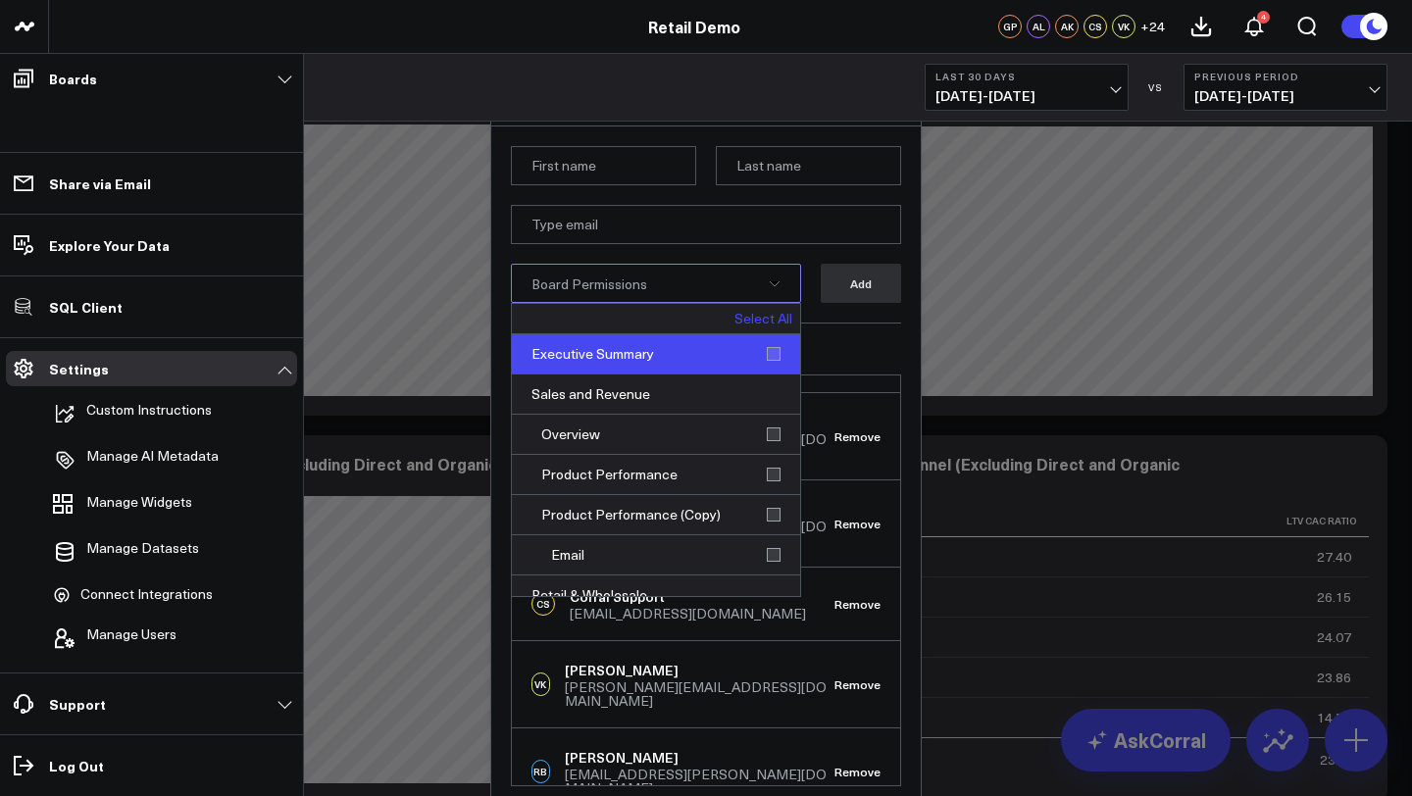
click at [728, 360] on div "Executive Summary" at bounding box center [656, 354] width 288 height 40
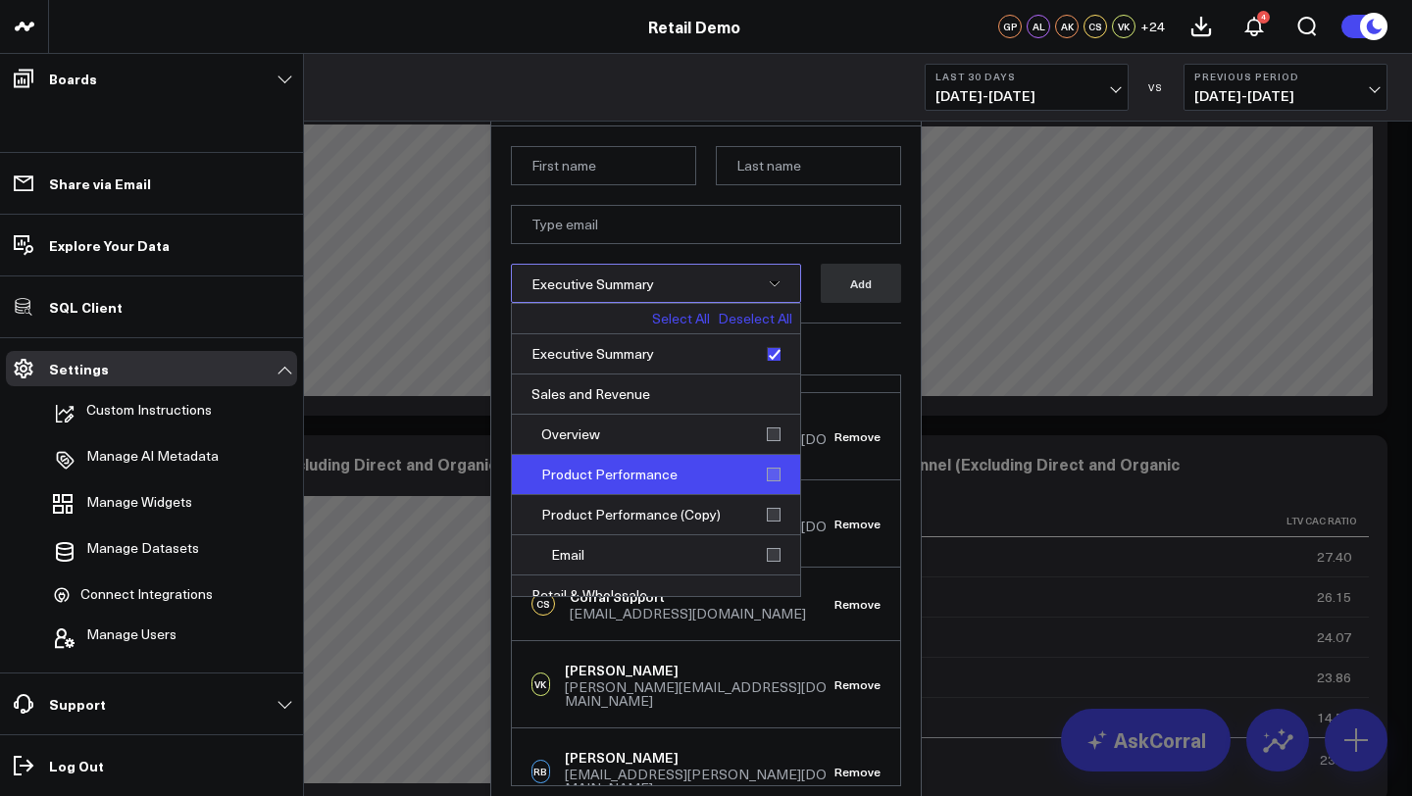
click at [714, 473] on div "Product Performance" at bounding box center [656, 475] width 288 height 40
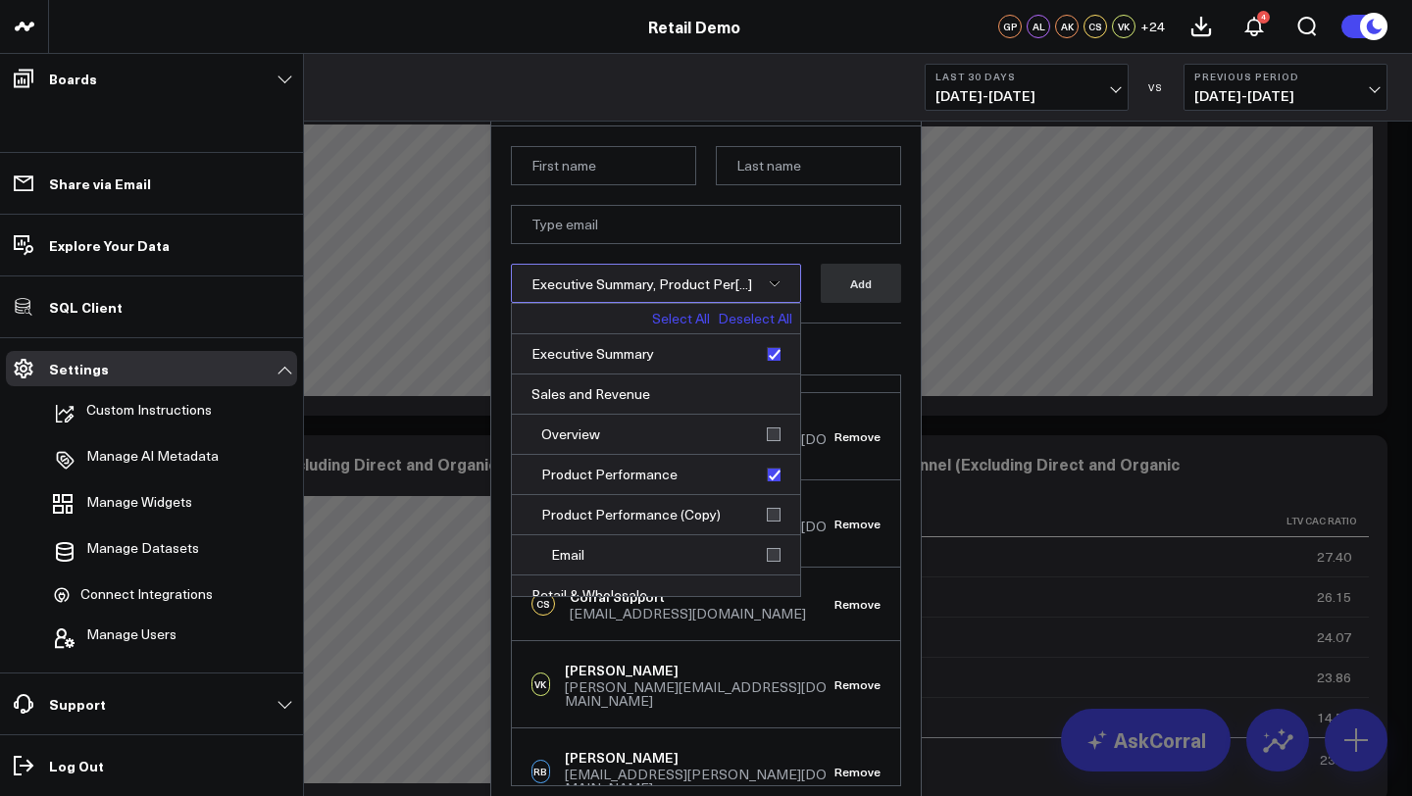
click at [779, 286] on icon at bounding box center [775, 284] width 12 height 12
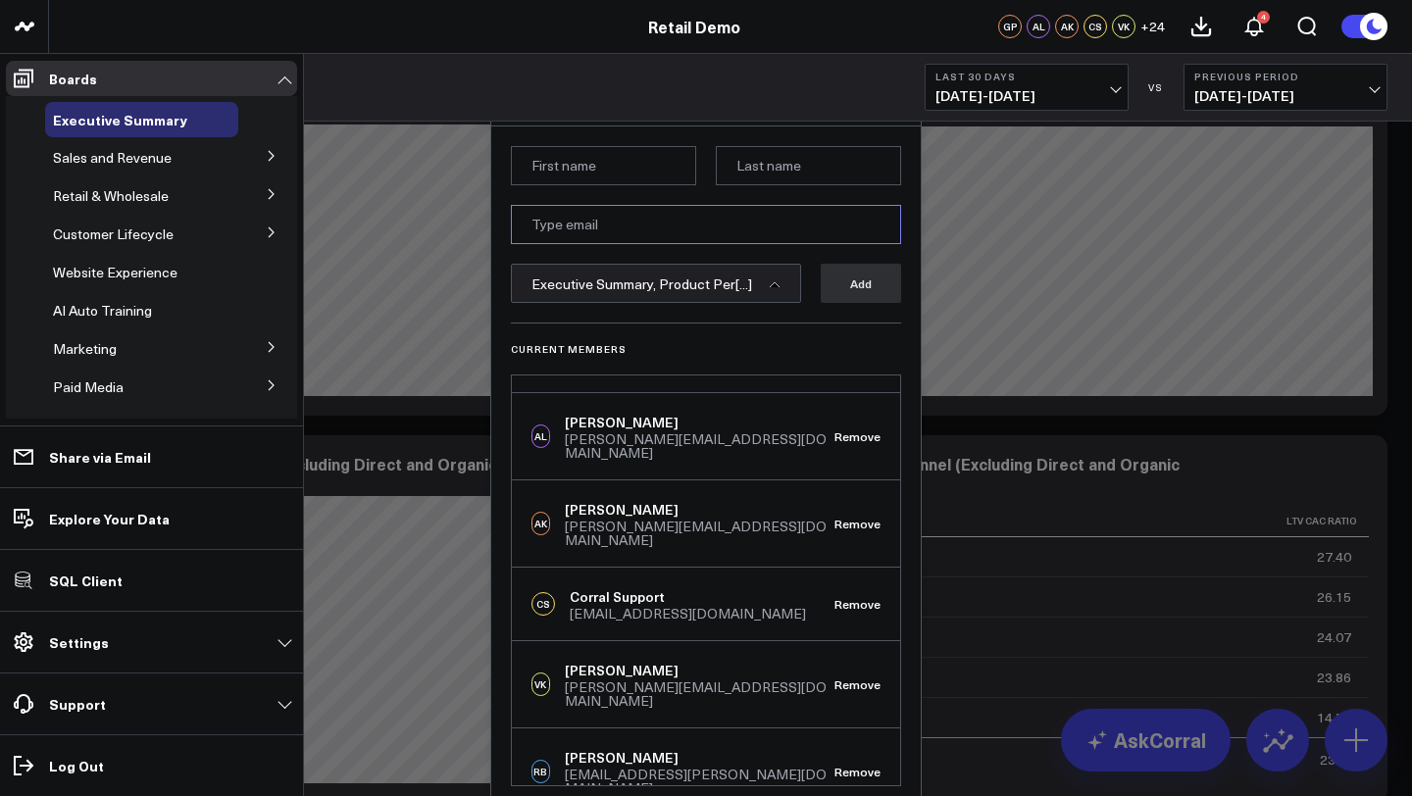
click at [649, 225] on input "email" at bounding box center [706, 224] width 390 height 39
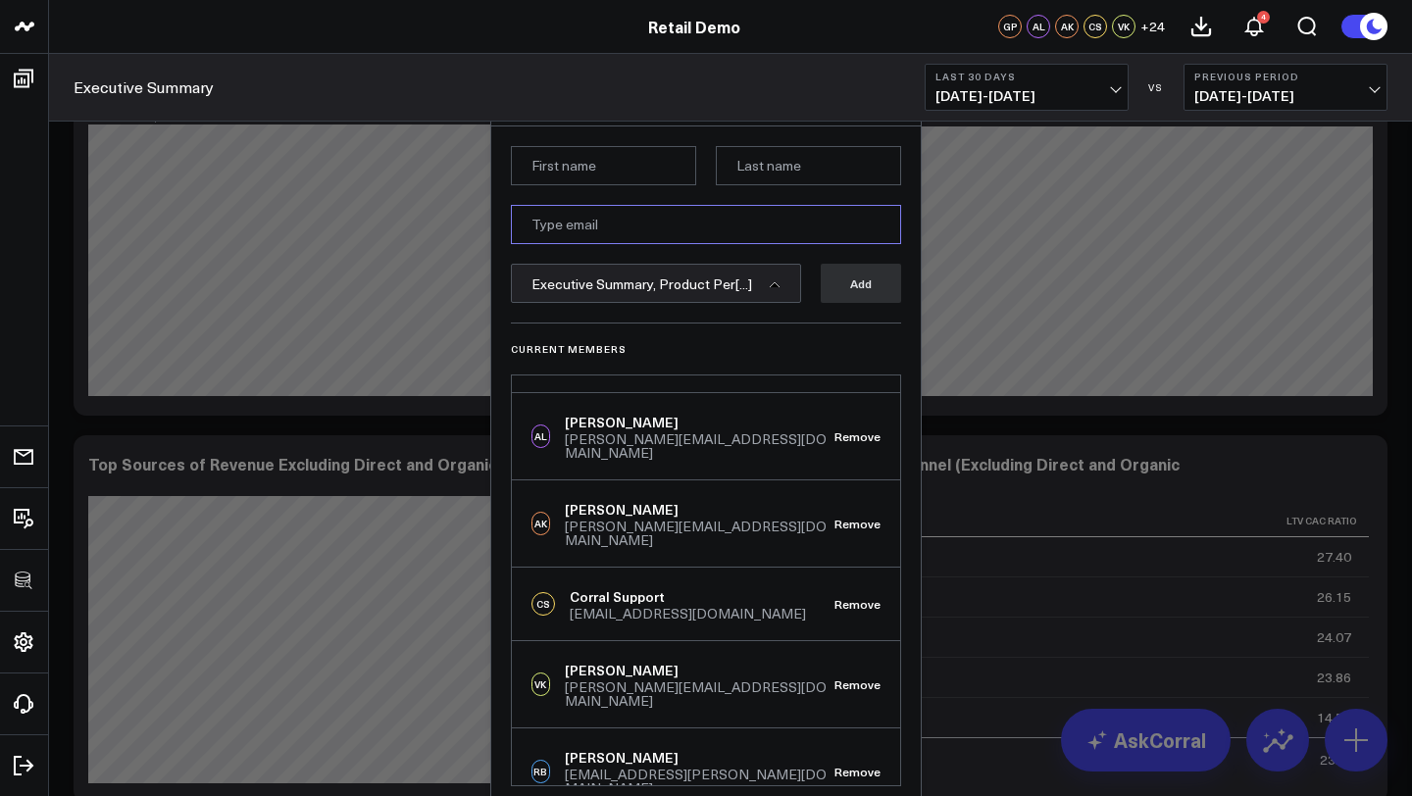
type input "[PERSON_NAME][EMAIL_ADDRESS][PERSON_NAME][DOMAIN_NAME]"
type input "[PERSON_NAME]"
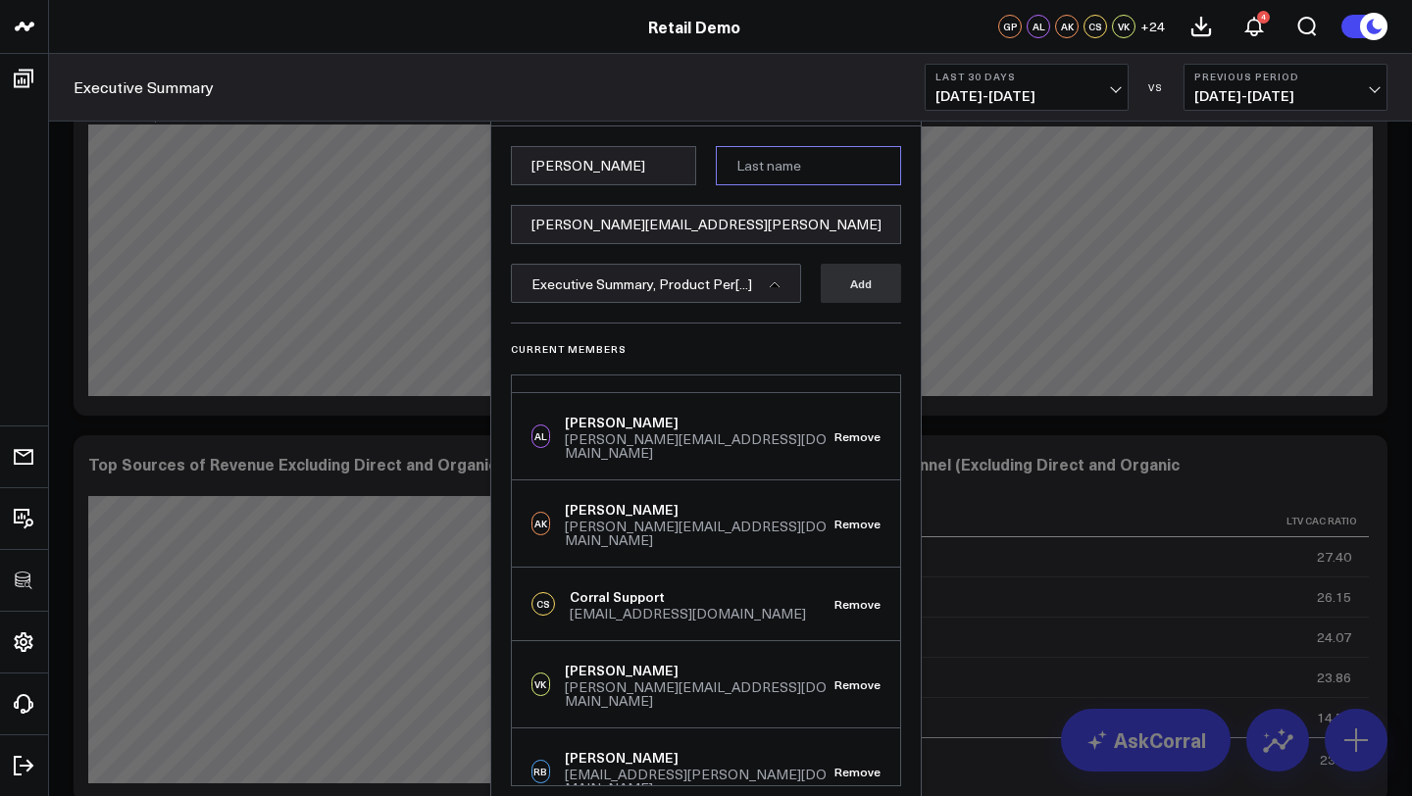
type input "Lirtsman"
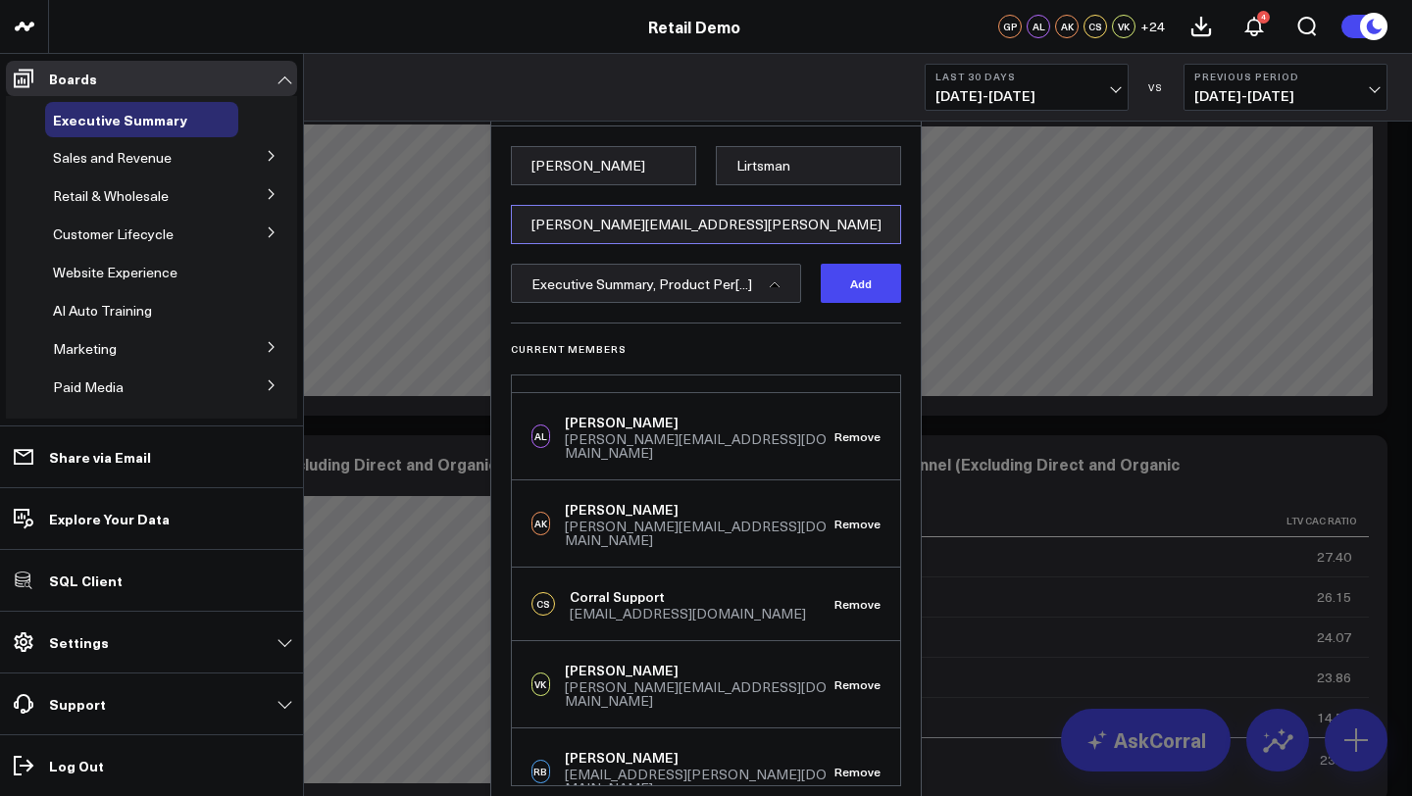
click at [608, 221] on input "[PERSON_NAME][EMAIL_ADDRESS][PERSON_NAME][DOMAIN_NAME]" at bounding box center [706, 224] width 390 height 39
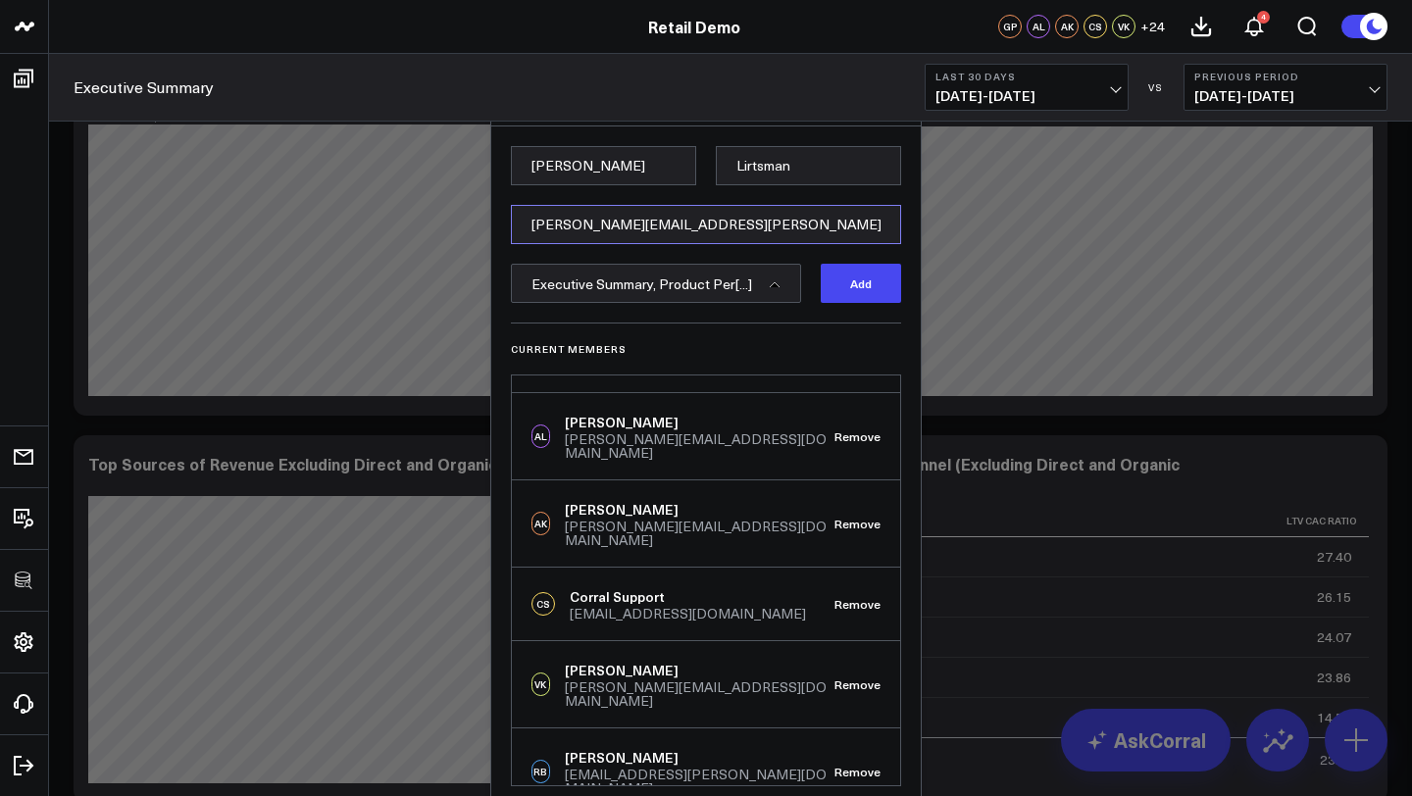
type input "[PERSON_NAME][EMAIL_ADDRESS][PERSON_NAME][DOMAIN_NAME]"
click at [1067, 32] on div "AK" at bounding box center [1067, 27] width 24 height 24
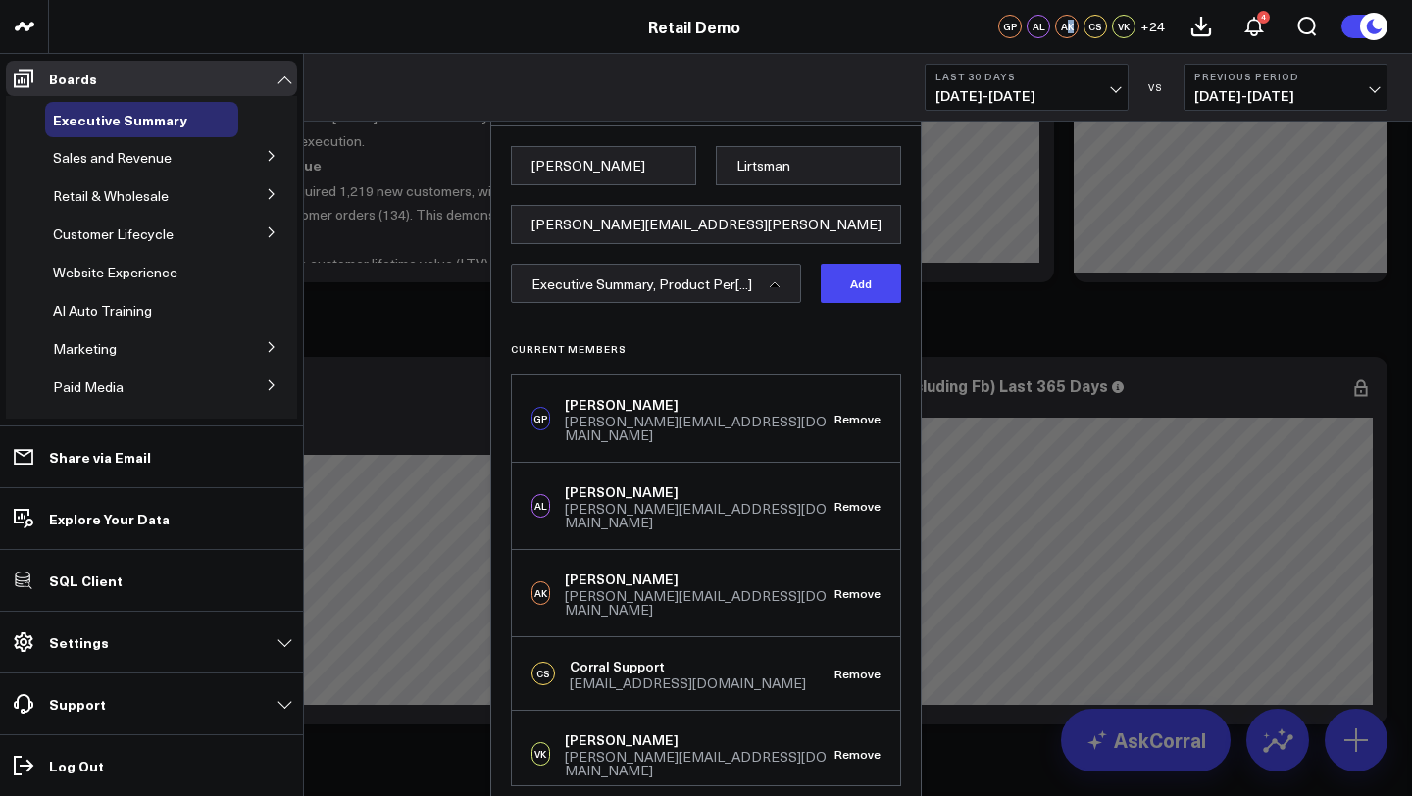
scroll to position [0, 0]
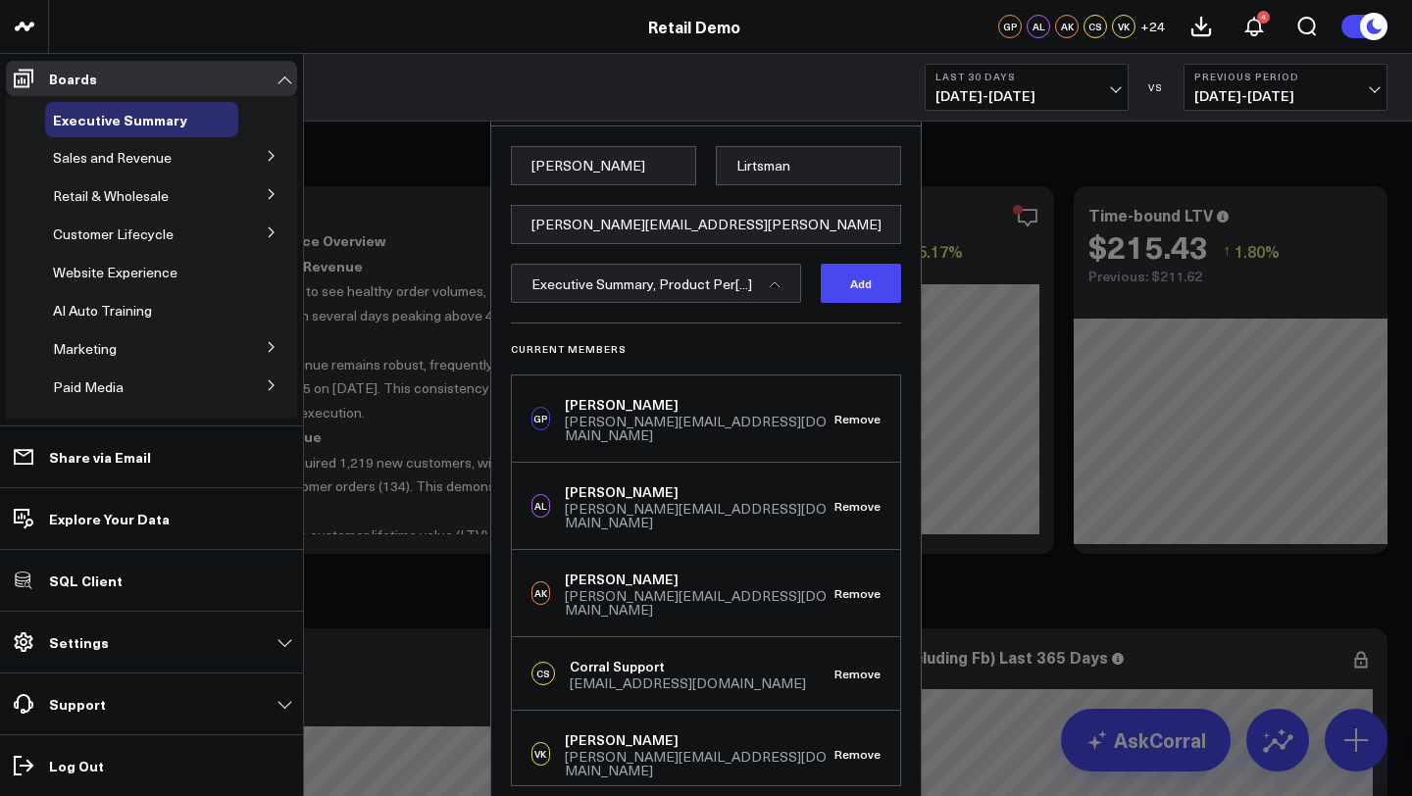
click at [461, 290] on div at bounding box center [706, 398] width 1412 height 796
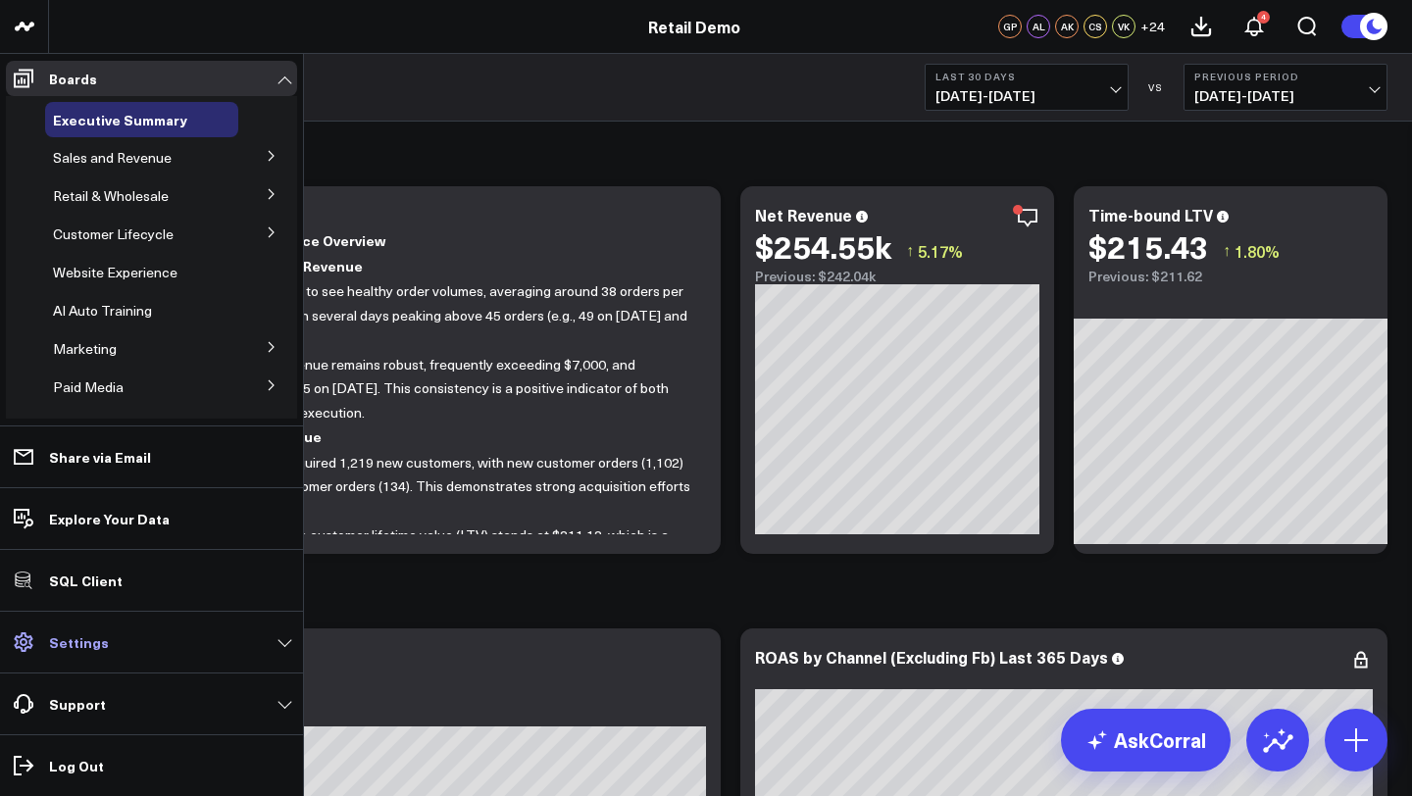
click at [105, 645] on link "Settings" at bounding box center [151, 641] width 291 height 35
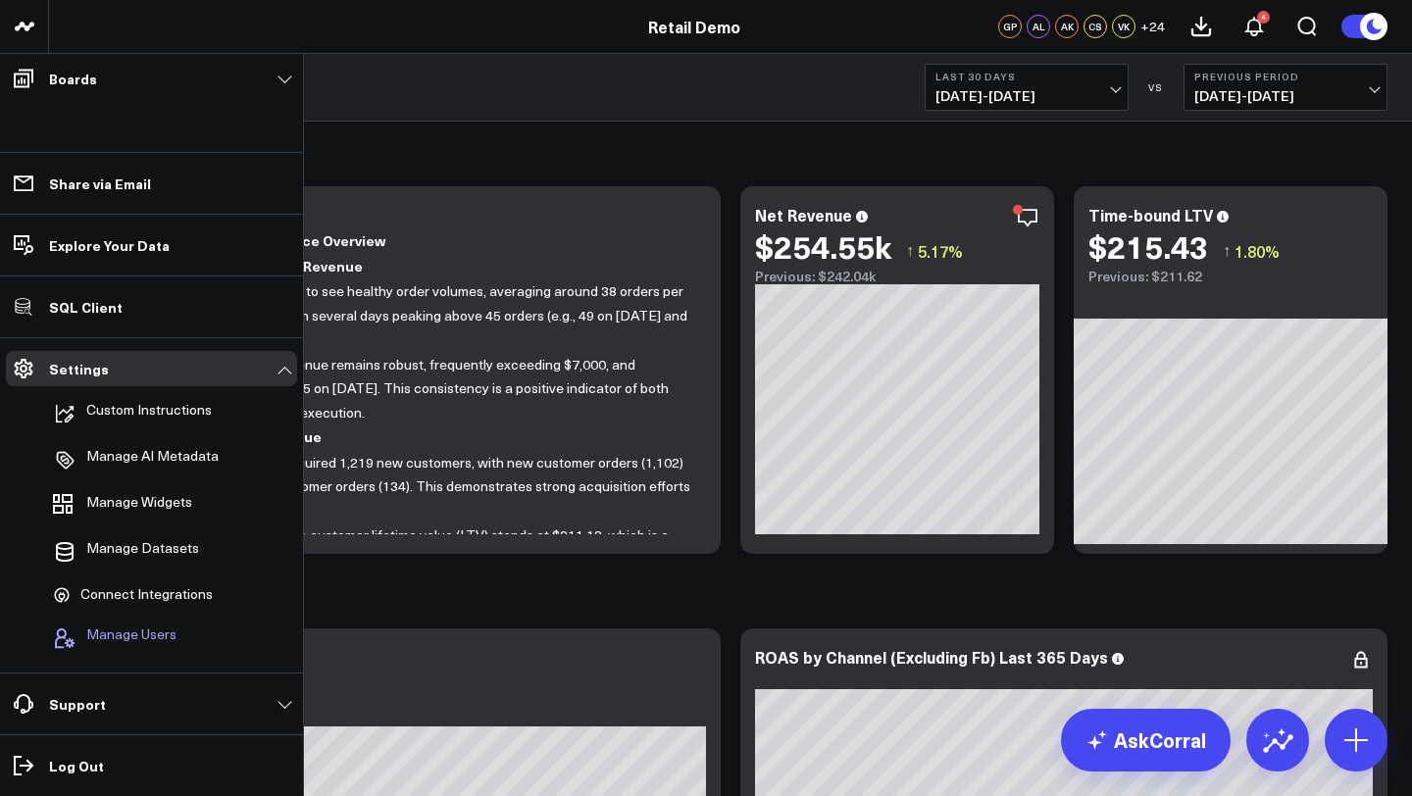
click at [123, 641] on span "Manage Users" at bounding box center [131, 638] width 90 height 24
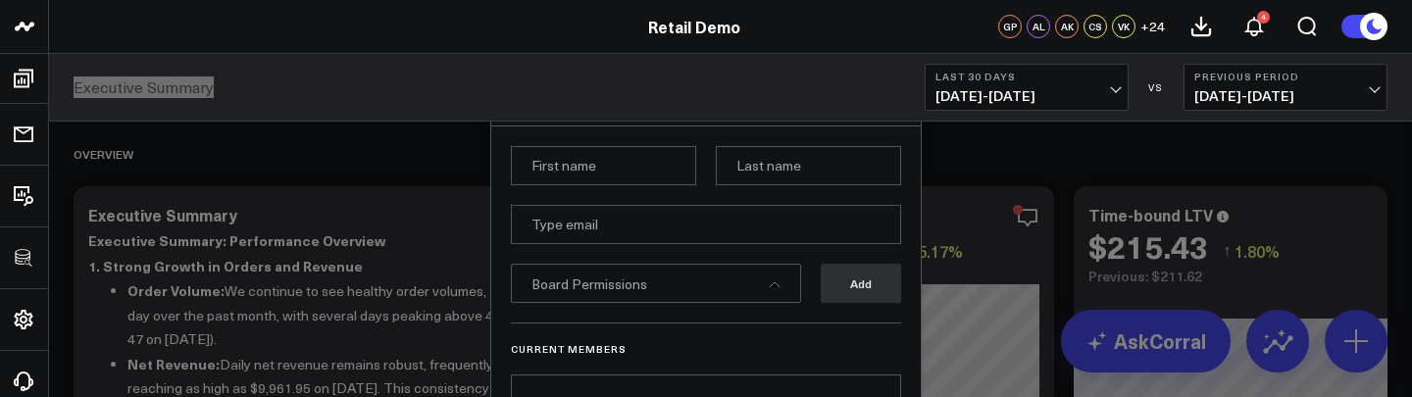
drag, startPoint x: 194, startPoint y: 87, endPoint x: 673, endPoint y: 24, distance: 483.6
click at [0, 0] on div "3725 Test 829 Studios Accenture Activant Capital Agriculture & Farming Demo All…" at bounding box center [706, 61] width 1412 height 122
